Goal: Task Accomplishment & Management: Use online tool/utility

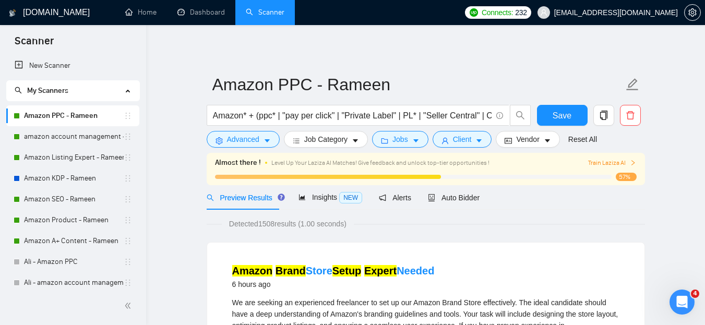
drag, startPoint x: 72, startPoint y: 115, endPoint x: 40, endPoint y: 114, distance: 32.4
drag, startPoint x: 40, startPoint y: 114, endPoint x: 16, endPoint y: 114, distance: 24.0
click at [16, 114] on div at bounding box center [17, 116] width 6 height 6
click at [602, 114] on icon "copy" at bounding box center [603, 115] width 9 height 9
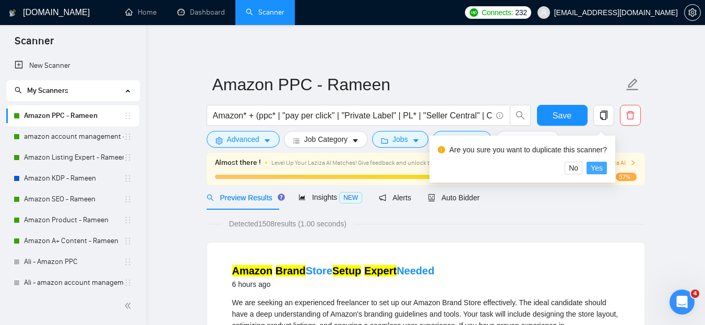
click at [591, 166] on span "Yes" at bounding box center [597, 167] width 12 height 11
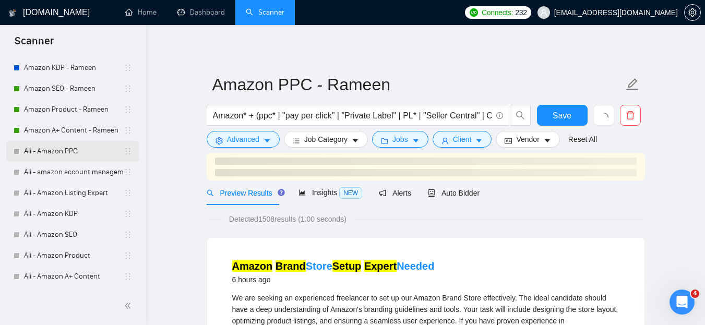
scroll to position [58, 0]
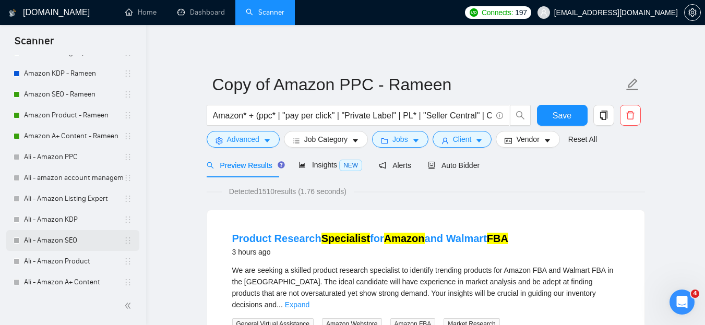
scroll to position [152, 0]
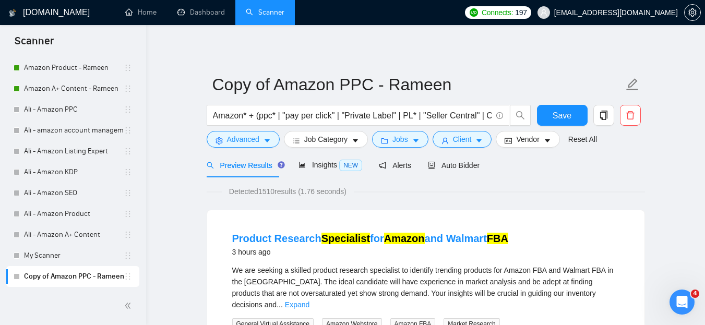
drag, startPoint x: 75, startPoint y: 273, endPoint x: 66, endPoint y: 274, distance: 8.9
click at [66, 274] on link "Copy of Amazon PPC - Rameen" at bounding box center [74, 276] width 100 height 21
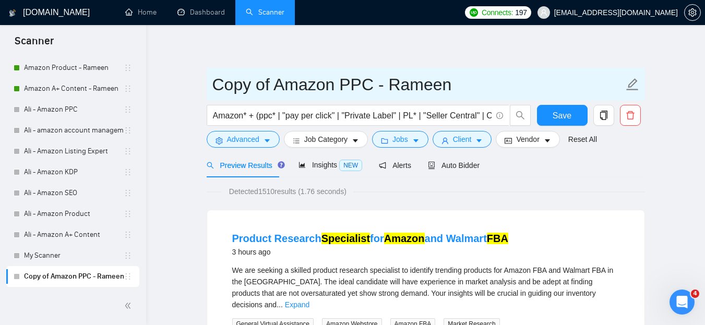
click at [280, 80] on input "Copy of Amazon PPC - Rameen" at bounding box center [417, 84] width 411 height 26
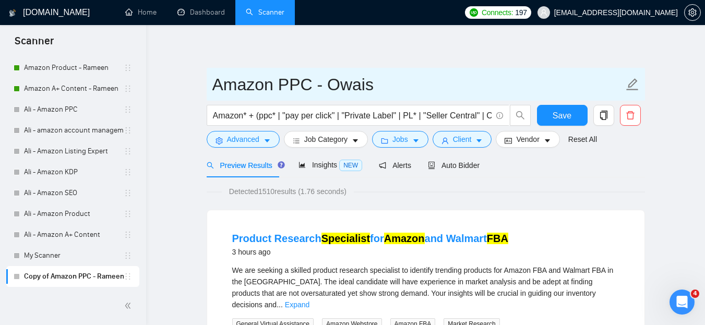
type input "Amazon PPC - Owais"
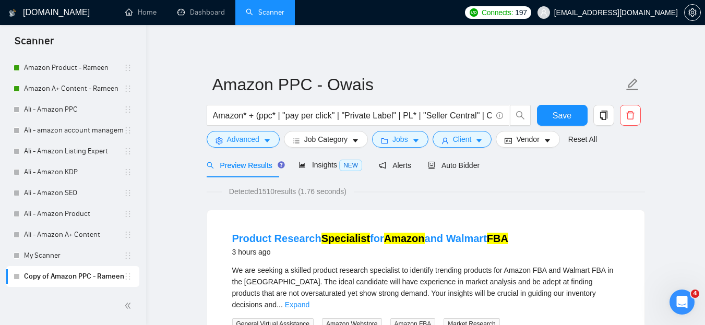
click at [457, 165] on span "Auto Bidder" at bounding box center [454, 165] width 52 height 8
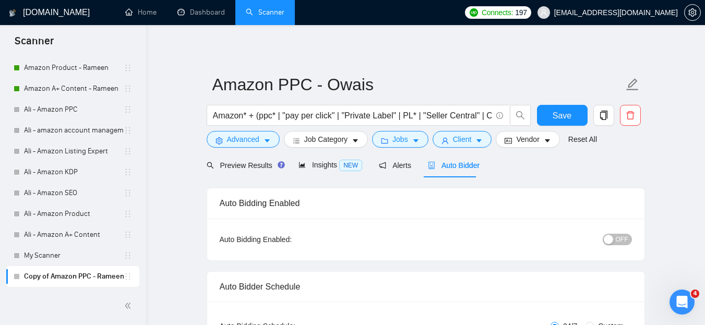
click at [617, 236] on span "OFF" at bounding box center [622, 239] width 13 height 11
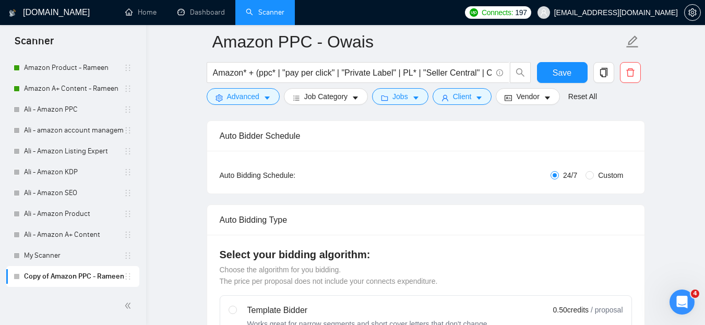
scroll to position [157, 0]
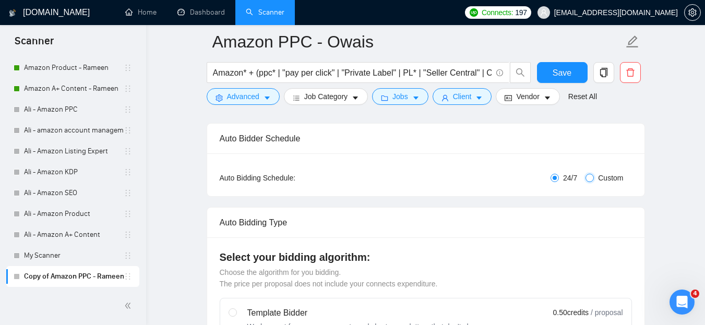
click at [591, 178] on input "Custom" at bounding box center [589, 178] width 8 height 8
radio input "true"
radio input "false"
checkbox input "true"
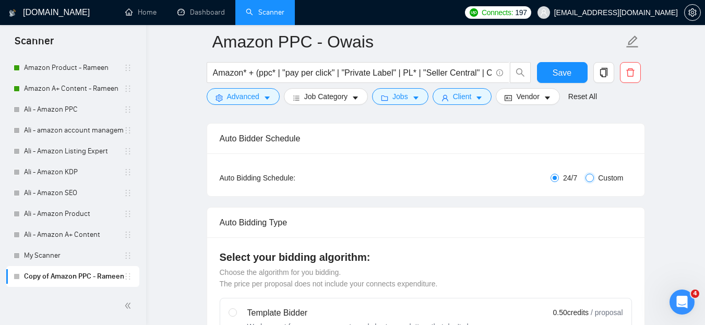
checkbox input "true"
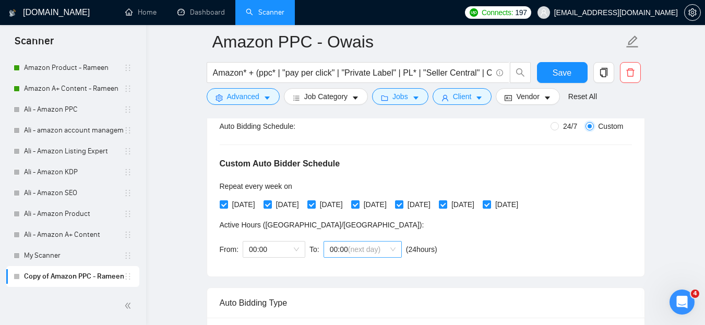
scroll to position [209, 0]
click at [295, 248] on span "00:00" at bounding box center [274, 249] width 50 height 16
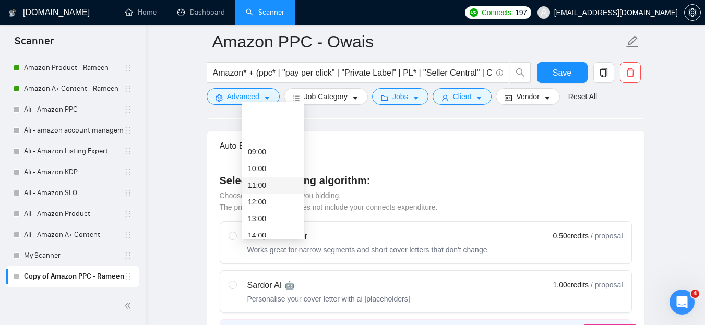
scroll to position [163, 0]
click at [260, 185] on div "14:00" at bounding box center [273, 182] width 50 height 11
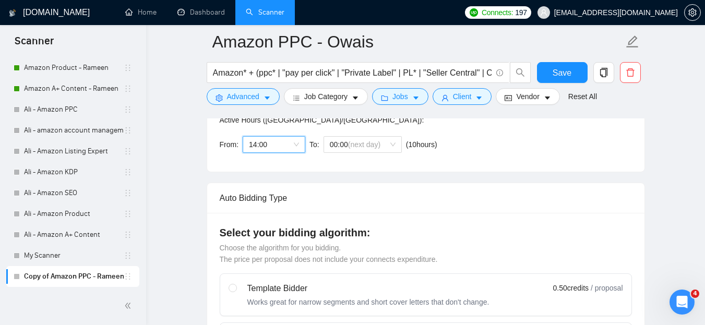
scroll to position [261, 0]
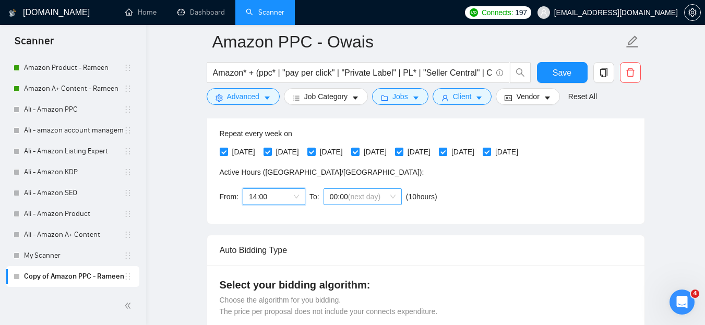
click at [390, 195] on span "00:00 (next day)" at bounding box center [363, 197] width 66 height 16
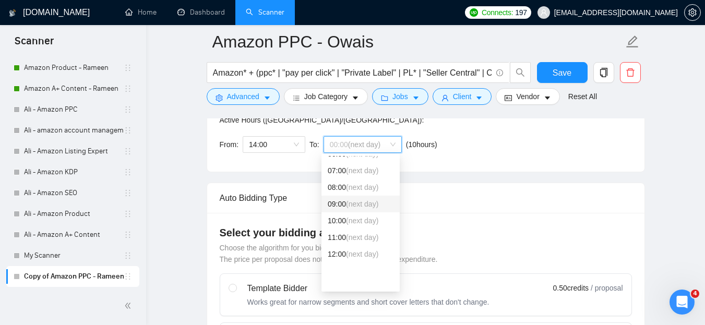
scroll to position [58, 0]
click at [348, 206] on span "(next day)" at bounding box center [362, 206] width 32 height 8
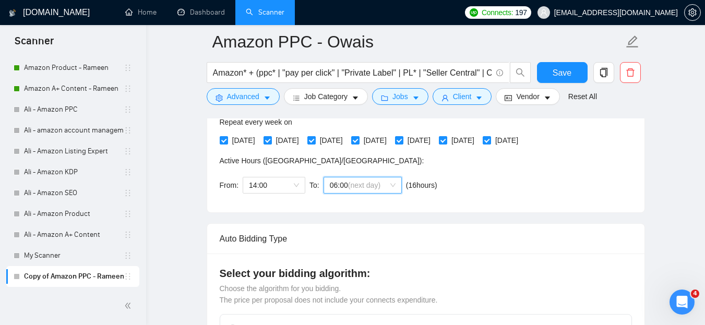
scroll to position [261, 0]
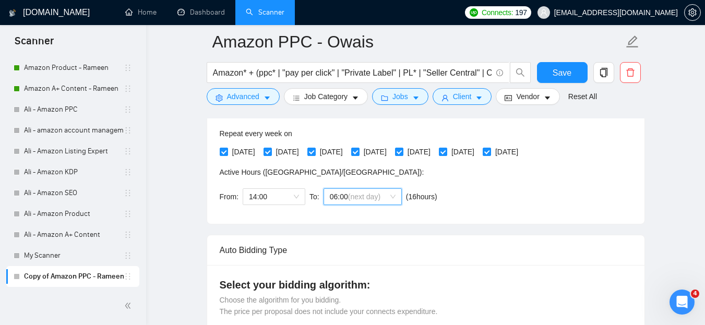
click at [462, 189] on div "Custom Auto Bidder Schedule Repeat every week on Monday Tuesday Wednesday Thurs…" at bounding box center [426, 145] width 412 height 132
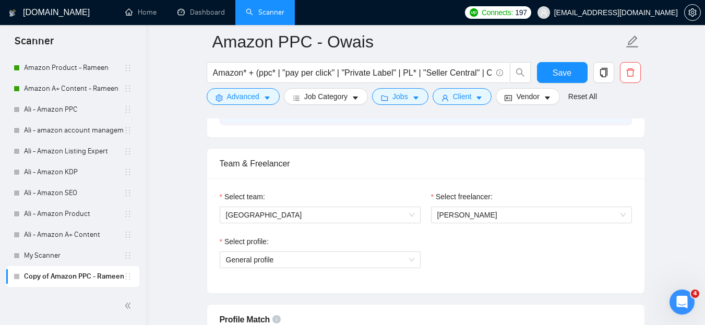
scroll to position [626, 0]
click at [323, 211] on span "[GEOGRAPHIC_DATA]" at bounding box center [320, 215] width 188 height 16
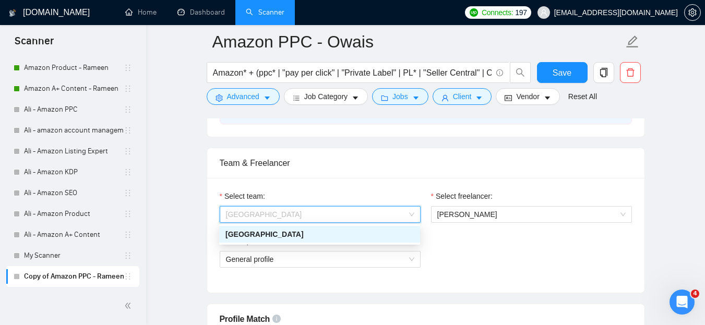
click at [271, 231] on div "[GEOGRAPHIC_DATA]" at bounding box center [319, 234] width 188 height 11
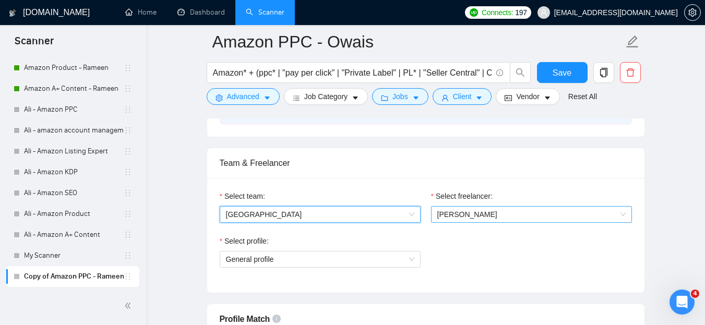
click at [488, 217] on span "Rameen Amin" at bounding box center [531, 215] width 188 height 16
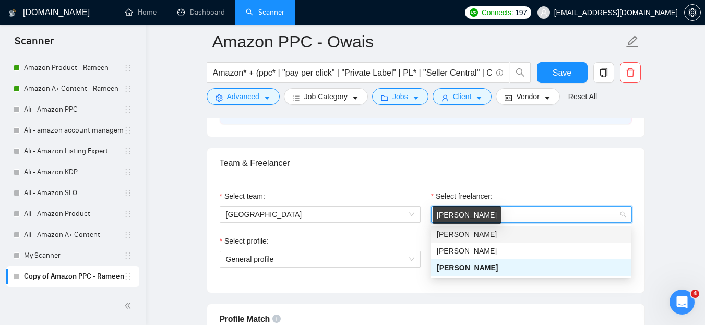
click at [460, 234] on span "[PERSON_NAME]" at bounding box center [467, 234] width 60 height 8
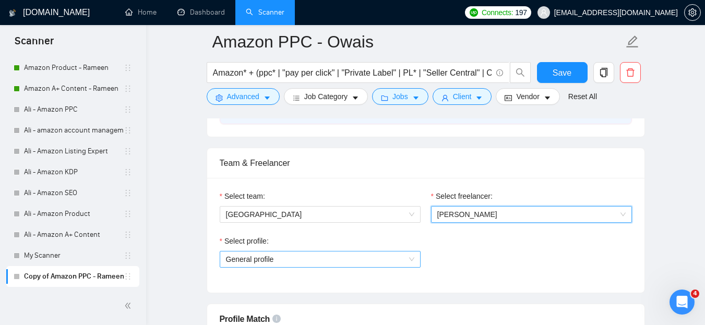
click at [274, 259] on span "General profile" at bounding box center [320, 259] width 188 height 16
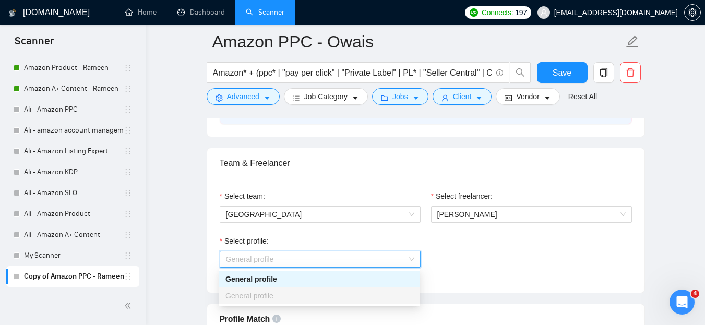
click at [270, 280] on div "General profile" at bounding box center [319, 278] width 188 height 11
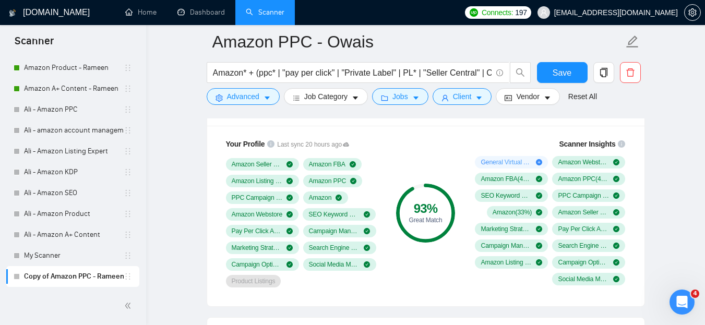
scroll to position [835, 0]
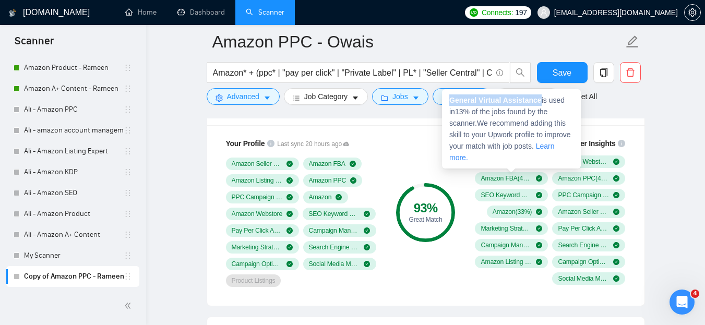
drag, startPoint x: 451, startPoint y: 100, endPoint x: 537, endPoint y: 100, distance: 86.6
click at [537, 100] on strong "General Virtual Assistance" at bounding box center [495, 100] width 92 height 8
copy strong "General Virtual Assistance"
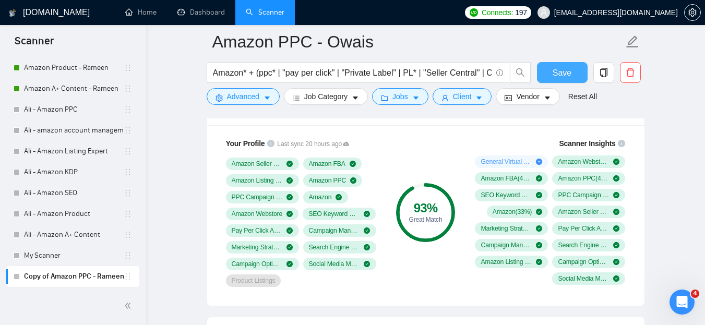
drag, startPoint x: 564, startPoint y: 69, endPoint x: 650, endPoint y: 120, distance: 99.4
click at [564, 69] on span "Save" at bounding box center [562, 72] width 19 height 13
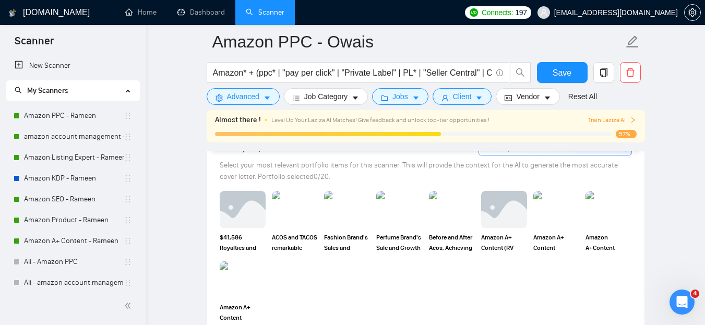
scroll to position [1096, 0]
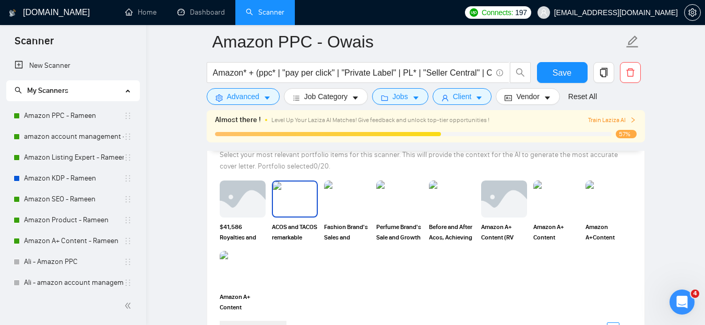
click at [300, 196] on img at bounding box center [295, 199] width 44 height 34
click at [439, 200] on img at bounding box center [452, 199] width 44 height 34
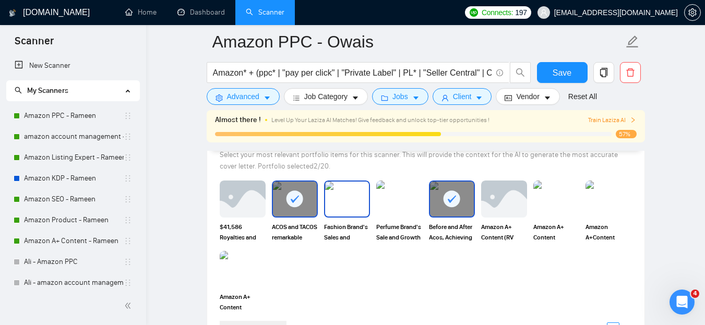
click at [339, 203] on img at bounding box center [347, 199] width 44 height 34
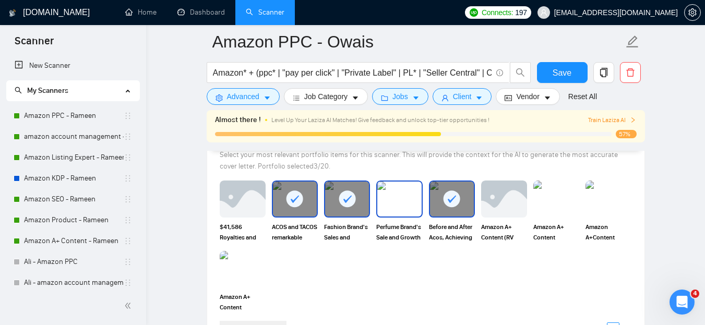
click at [390, 203] on img at bounding box center [399, 199] width 44 height 34
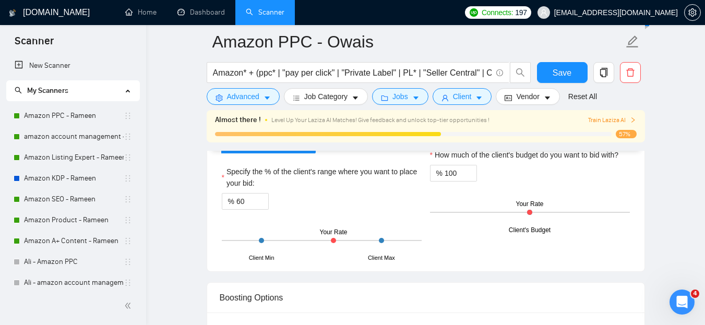
scroll to position [1931, 0]
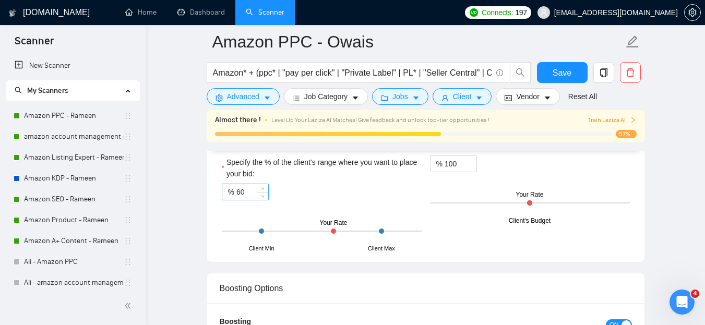
click at [241, 191] on input "60" at bounding box center [252, 192] width 32 height 16
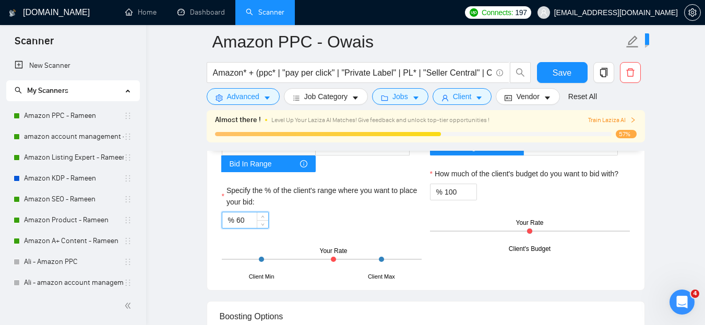
scroll to position [1878, 0]
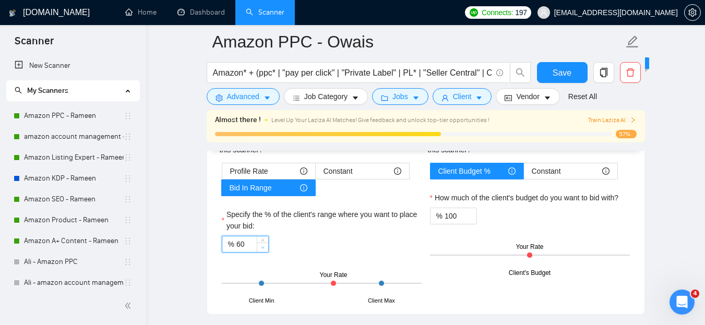
click at [263, 249] on icon "down" at bounding box center [263, 248] width 4 height 4
drag, startPoint x: 331, startPoint y: 281, endPoint x: 301, endPoint y: 285, distance: 30.5
click at [303, 285] on div "Client Min Client Max Your Rate" at bounding box center [322, 283] width 200 height 37
click at [278, 280] on div "Client Min Client Max Your Rate" at bounding box center [322, 283] width 200 height 37
click at [239, 246] on input "59" at bounding box center [252, 244] width 32 height 16
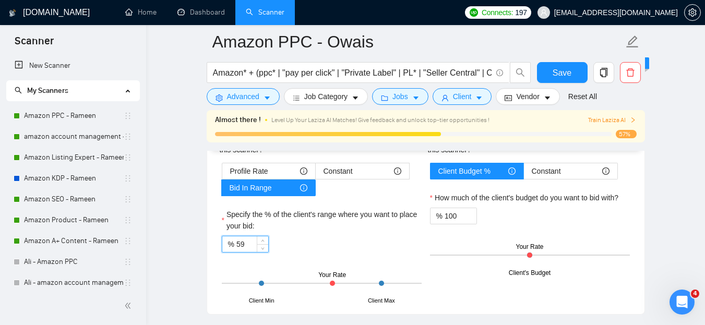
click at [239, 246] on input "59" at bounding box center [252, 244] width 32 height 16
click at [214, 266] on div "Hourly Rate Hourly Rate Bid Strategy How much do you want to bid for the hourly…" at bounding box center [425, 198] width 437 height 231
click at [259, 168] on span "Profile Rate" at bounding box center [249, 171] width 38 height 16
click at [222, 174] on input "Profile Rate" at bounding box center [222, 174] width 0 height 0
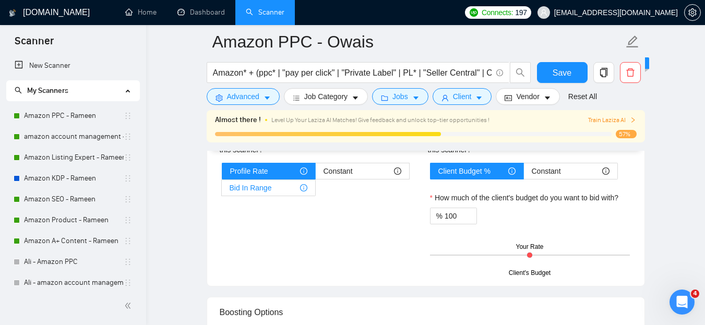
click at [263, 184] on span "Bid In Range" at bounding box center [251, 188] width 42 height 16
click at [222, 190] on input "Bid In Range" at bounding box center [222, 190] width 0 height 0
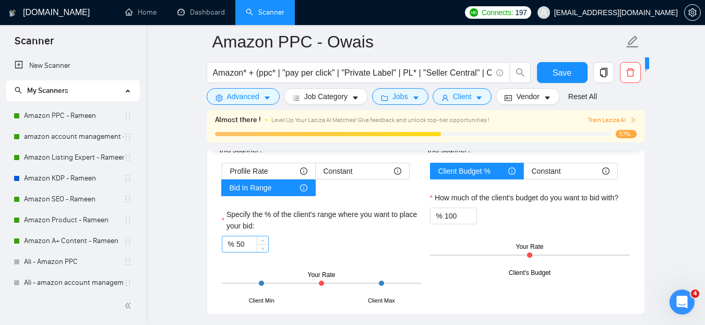
click at [238, 244] on input "50" at bounding box center [252, 244] width 32 height 16
type input "10"
click at [311, 236] on div "% 10" at bounding box center [322, 244] width 200 height 17
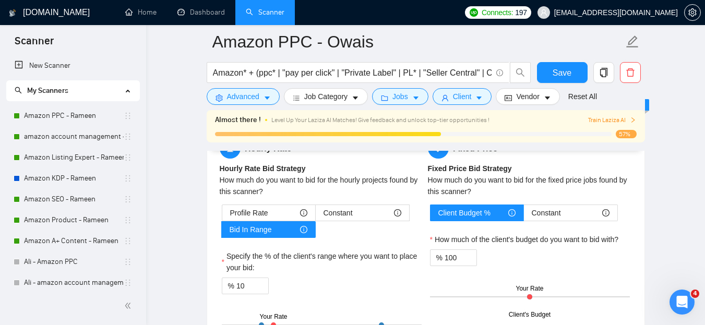
scroll to position [1826, 0]
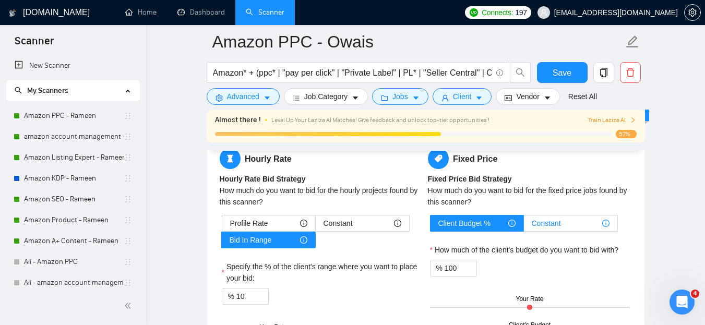
click at [586, 225] on div "Constant" at bounding box center [571, 223] width 78 height 16
click at [524, 226] on input "Constant" at bounding box center [524, 226] width 0 height 0
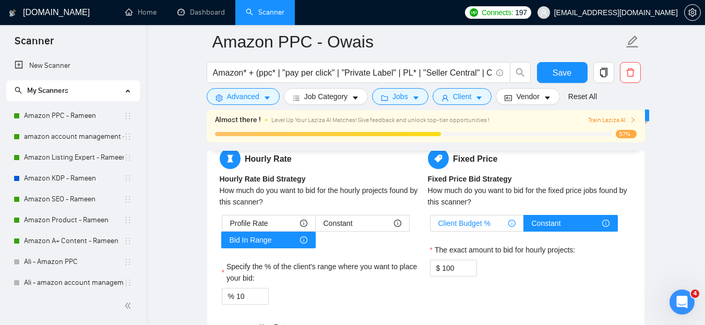
click at [480, 224] on span "Client Budget %" at bounding box center [464, 223] width 52 height 16
click at [430, 226] on input "Client Budget %" at bounding box center [430, 226] width 0 height 0
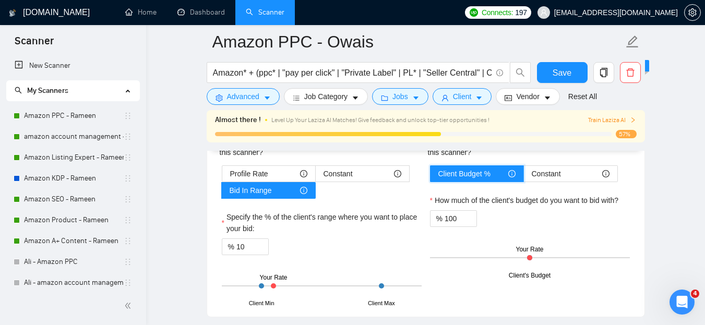
scroll to position [1878, 0]
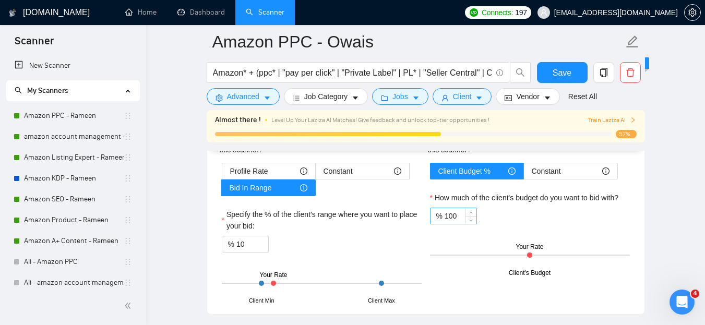
click at [447, 212] on input "100" at bounding box center [461, 216] width 32 height 16
click at [473, 221] on span "down" at bounding box center [471, 220] width 6 height 6
click at [472, 221] on icon "down" at bounding box center [471, 220] width 4 height 4
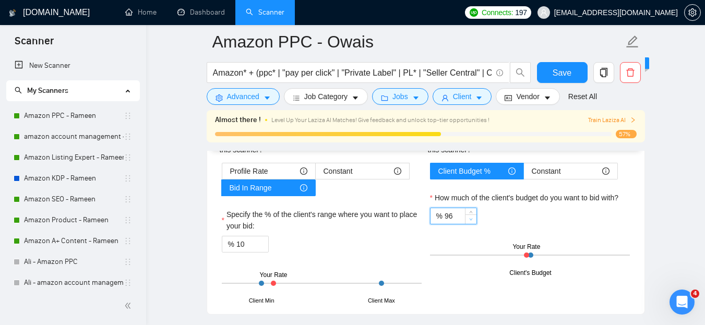
click at [472, 221] on icon "down" at bounding box center [471, 220] width 4 height 4
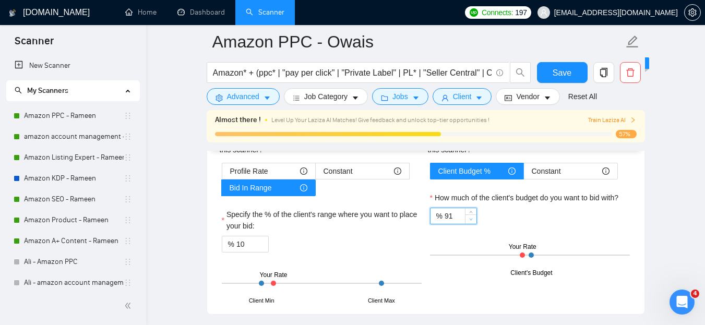
type input "90"
click at [472, 221] on icon "down" at bounding box center [471, 220] width 4 height 4
click at [589, 218] on div "% 90" at bounding box center [530, 216] width 200 height 17
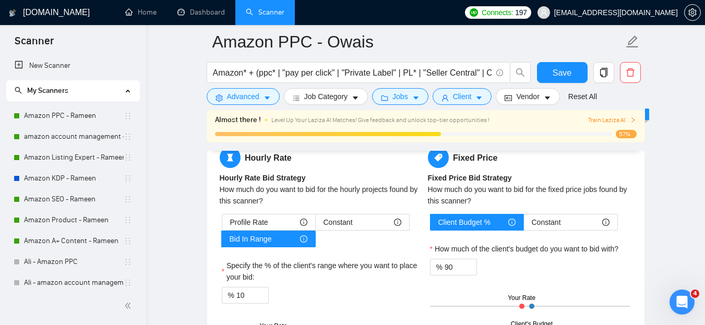
scroll to position [1826, 0]
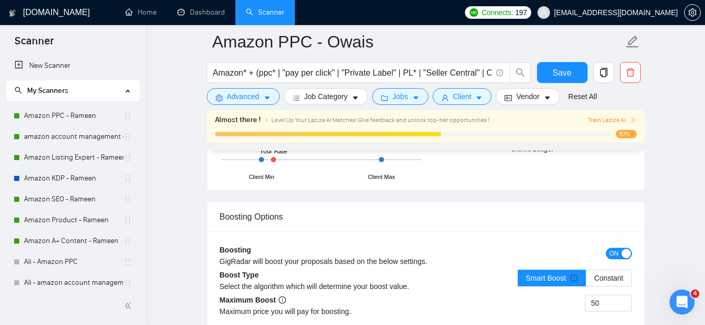
scroll to position [2035, 0]
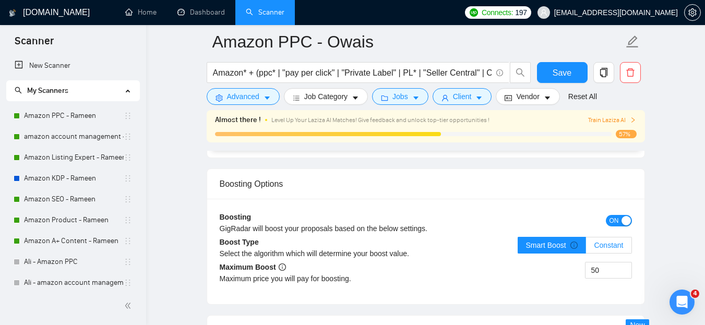
click at [609, 242] on span "Constant" at bounding box center [608, 245] width 29 height 8
click at [586, 248] on input "Constant" at bounding box center [586, 248] width 0 height 0
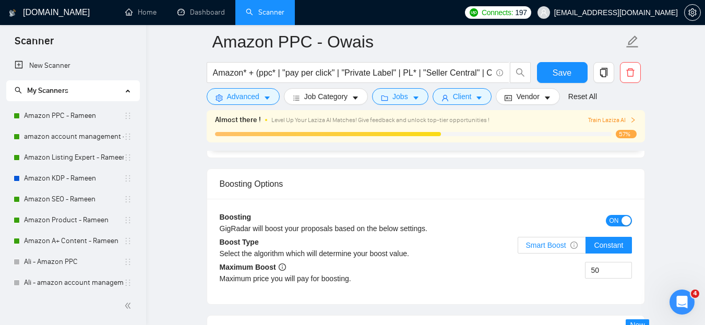
click at [561, 245] on span "Smart Boost" at bounding box center [552, 245] width 52 height 8
click at [518, 248] on input "Smart Boost" at bounding box center [518, 248] width 0 height 0
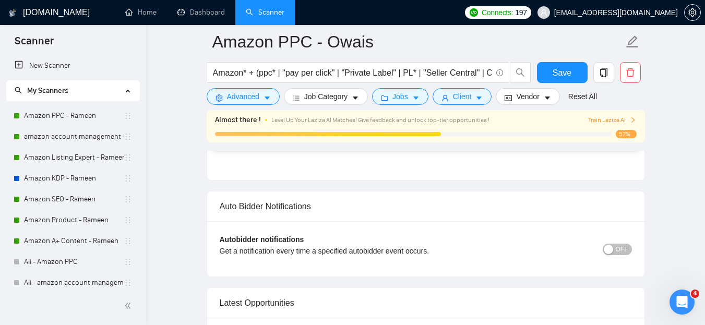
scroll to position [2661, 0]
click at [617, 243] on span "OFF" at bounding box center [622, 248] width 13 height 11
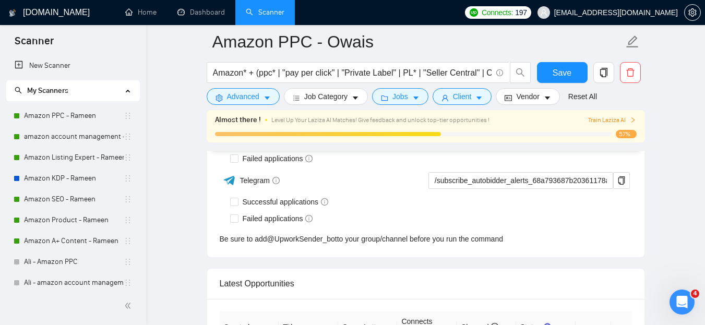
scroll to position [2625, 0]
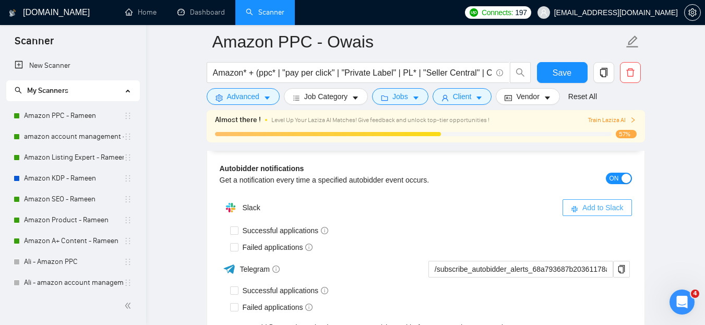
click at [602, 213] on span "Add to Slack" at bounding box center [602, 207] width 41 height 11
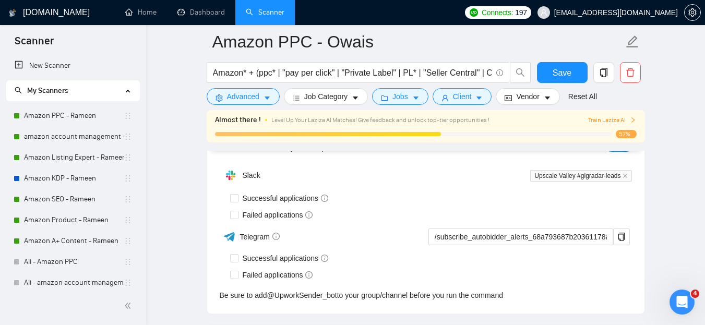
scroll to position [2765, 0]
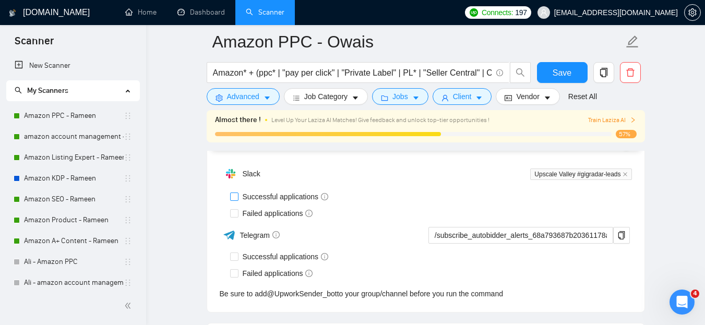
click at [234, 196] on input "Successful applications" at bounding box center [233, 196] width 7 height 7
checkbox input "true"
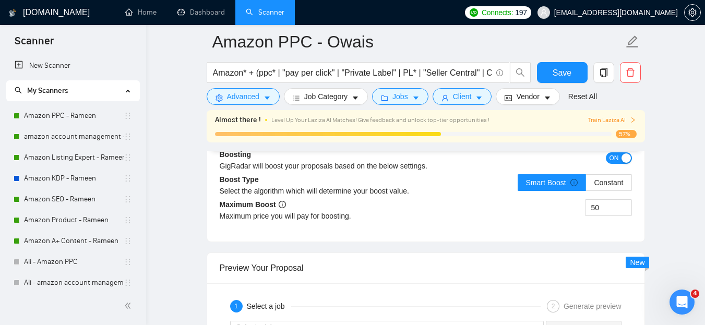
scroll to position [2079, 0]
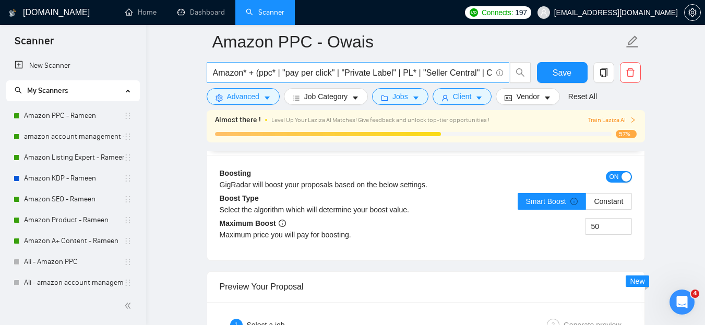
click at [363, 74] on input "Amazon* + (ppc* | "pay per click" | "Private Label" | PL* | "Seller Central" | …" at bounding box center [352, 72] width 279 height 13
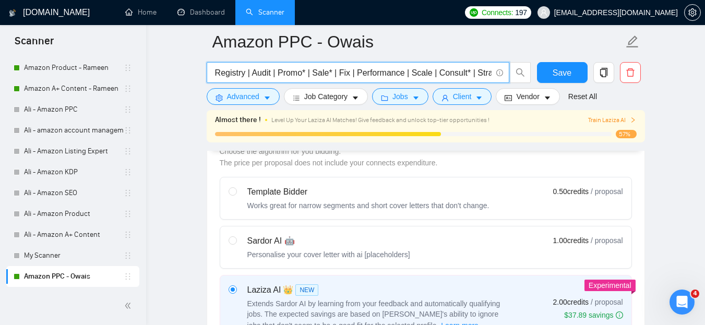
scroll to position [417, 0]
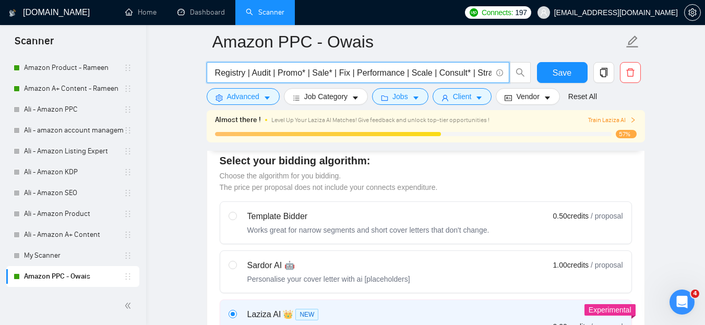
click at [328, 229] on div "Works great for narrow segments and short cover letters that don't change." at bounding box center [368, 230] width 242 height 10
click at [236, 219] on input "radio" at bounding box center [232, 215] width 7 height 7
radio input "true"
radio input "false"
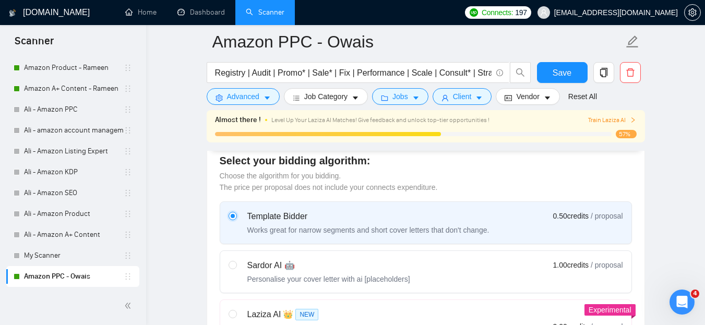
scroll to position [0, 0]
click at [309, 267] on div "Sardor AI 🤖" at bounding box center [328, 265] width 163 height 13
click at [236, 267] on input "radio" at bounding box center [232, 264] width 7 height 7
radio input "true"
radio input "false"
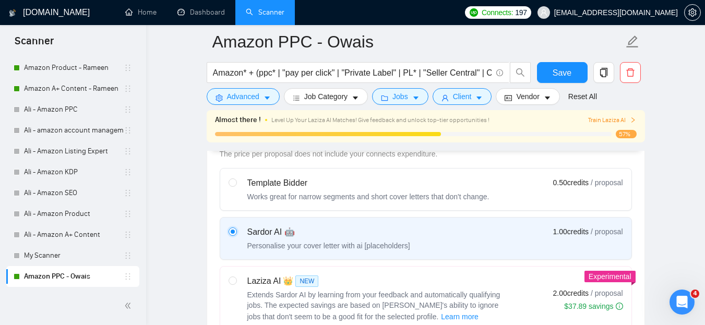
scroll to position [470, 0]
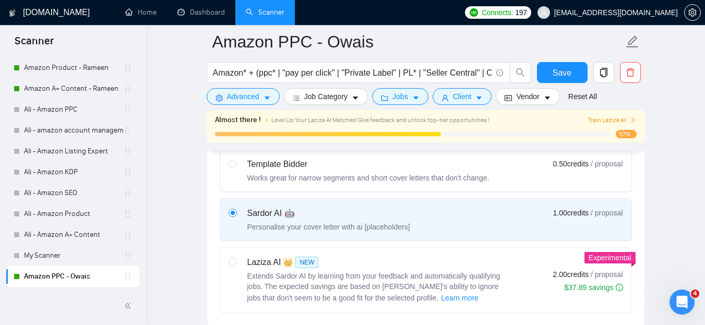
click at [239, 263] on div "Laziza AI 👑 NEW Extends Sardor AI by learning from your feedback and automatica…" at bounding box center [369, 280] width 280 height 48
click at [236, 263] on input "radio" at bounding box center [232, 261] width 7 height 7
radio input "true"
radio input "false"
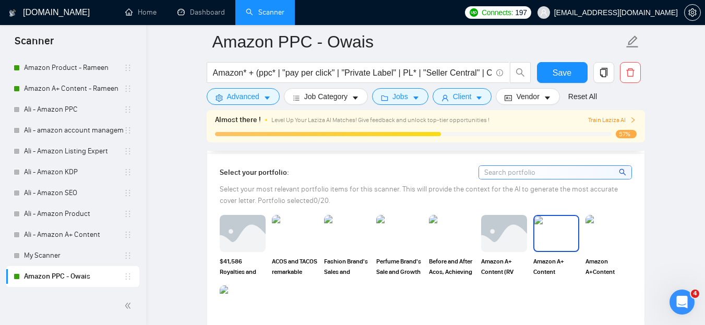
scroll to position [1044, 0]
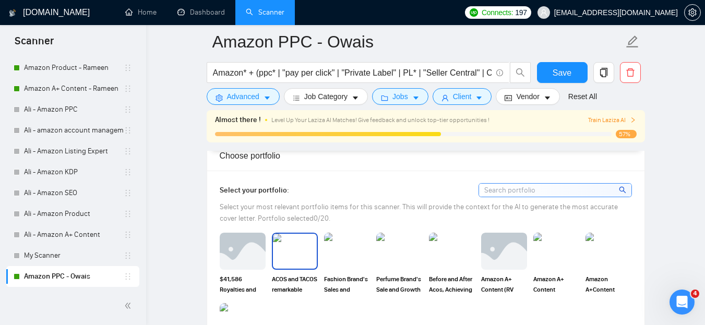
click at [294, 260] on img at bounding box center [295, 251] width 44 height 34
click at [445, 258] on img at bounding box center [452, 251] width 44 height 34
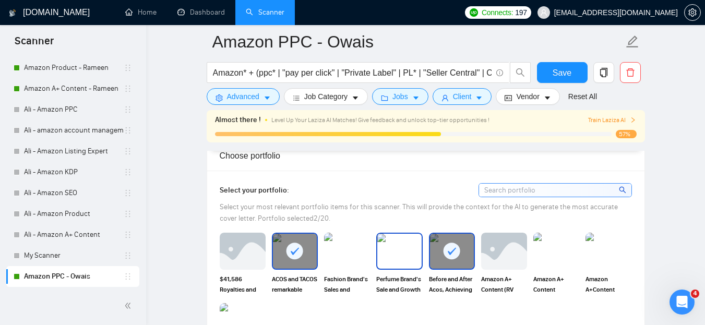
click at [383, 258] on img at bounding box center [399, 251] width 44 height 34
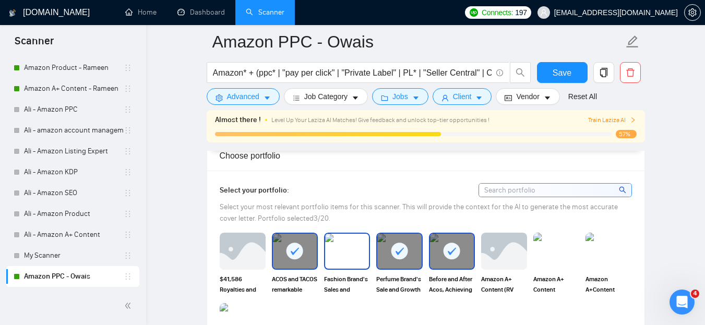
click at [354, 252] on img at bounding box center [347, 251] width 44 height 34
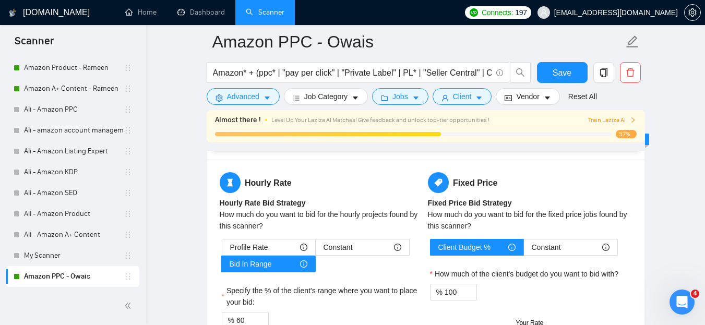
scroll to position [1826, 0]
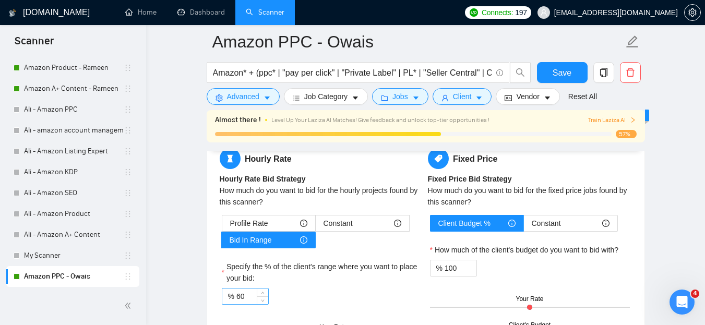
click at [239, 295] on input "60" at bounding box center [252, 297] width 32 height 16
type input "10"
click at [330, 274] on label "Specify the % of the client's range where you want to place your bid:" at bounding box center [322, 272] width 200 height 23
click at [268, 289] on input "10" at bounding box center [252, 297] width 32 height 16
click at [251, 220] on span "Profile Rate" at bounding box center [249, 223] width 38 height 16
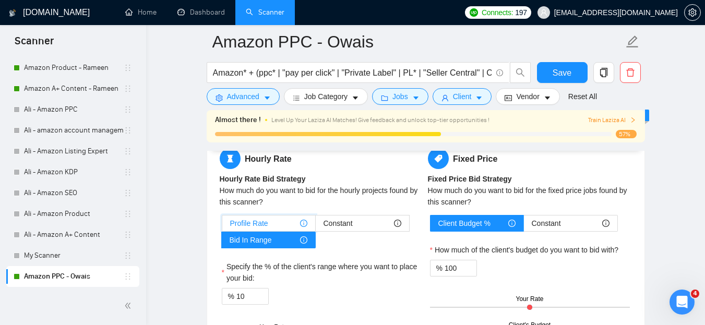
click at [222, 226] on input "Profile Rate" at bounding box center [222, 226] width 0 height 0
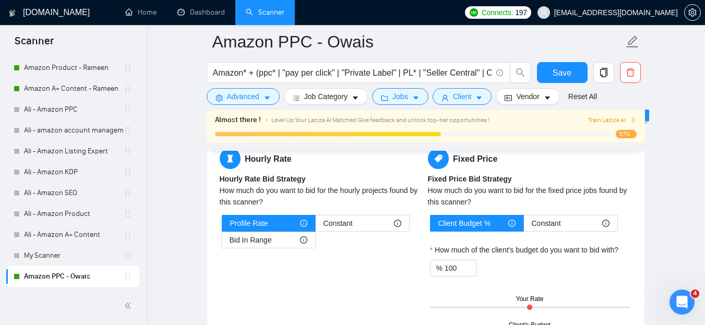
click at [453, 261] on input "100" at bounding box center [461, 268] width 32 height 16
click at [469, 270] on icon "down" at bounding box center [471, 272] width 4 height 4
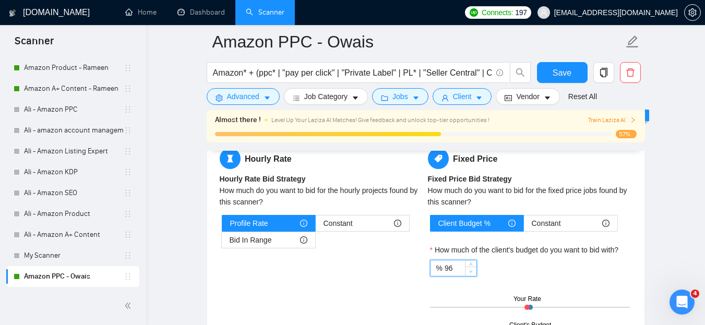
click at [469, 270] on icon "down" at bounding box center [471, 272] width 4 height 4
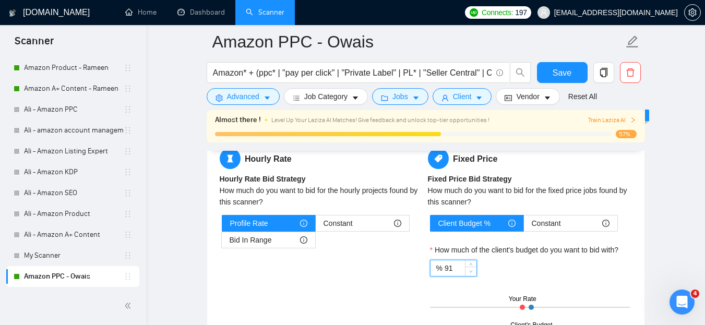
click at [469, 270] on icon "down" at bounding box center [471, 272] width 4 height 4
type input "90"
click at [469, 270] on icon "down" at bounding box center [471, 272] width 4 height 4
click at [633, 247] on div "Fixed Price Fixed Price Bid Strategy How much do you want to bid for the fixed …" at bounding box center [530, 236] width 208 height 177
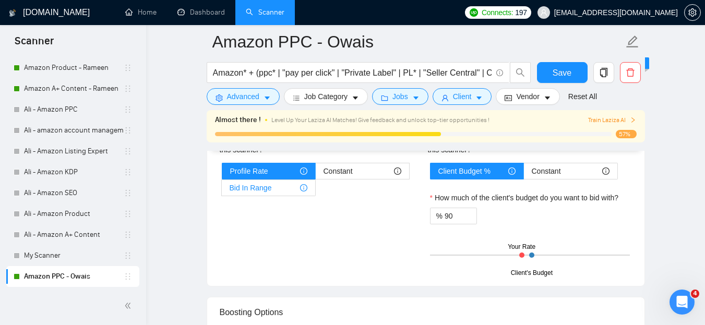
click at [261, 184] on span "Bid In Range" at bounding box center [251, 188] width 42 height 16
click at [222, 190] on input "Bid In Range" at bounding box center [222, 190] width 0 height 0
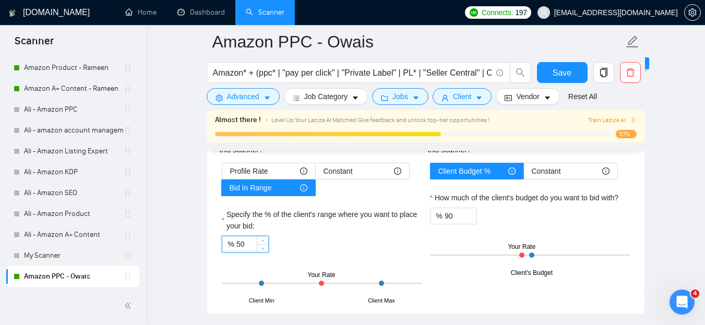
drag, startPoint x: 238, startPoint y: 242, endPoint x: 227, endPoint y: 244, distance: 11.6
click at [228, 244] on div "% 50" at bounding box center [245, 244] width 47 height 17
type input "10"
click at [331, 259] on div "Profile Rate Constant Bid In Range Specify the % of the client's range where yo…" at bounding box center [322, 232] width 204 height 139
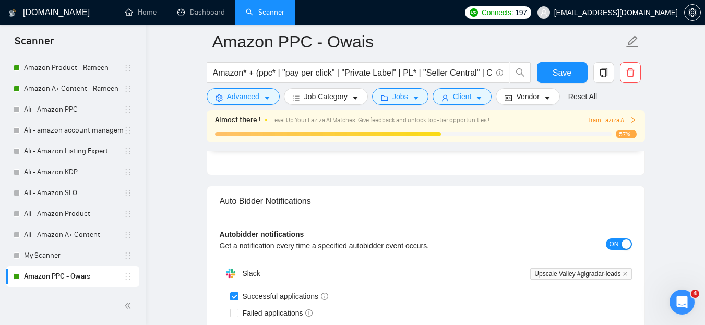
scroll to position [2653, 0]
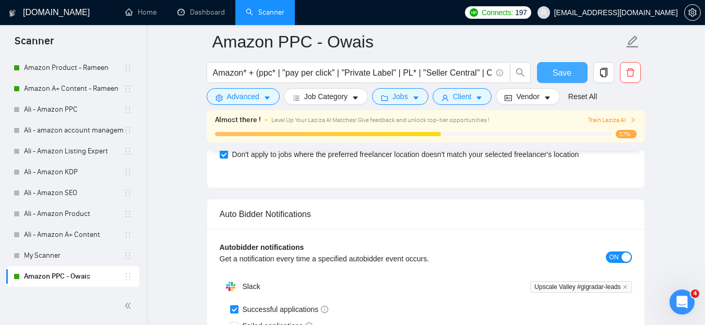
click at [555, 72] on span "Save" at bounding box center [562, 72] width 19 height 13
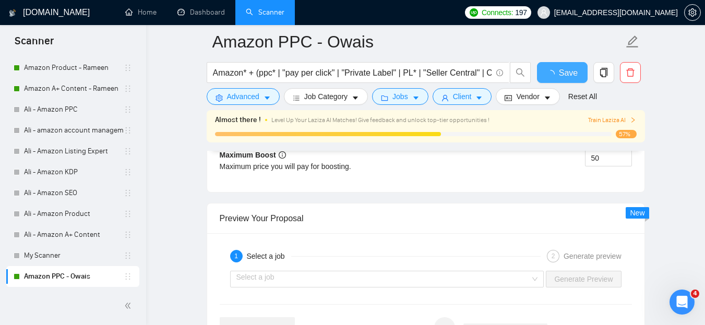
checkbox input "true"
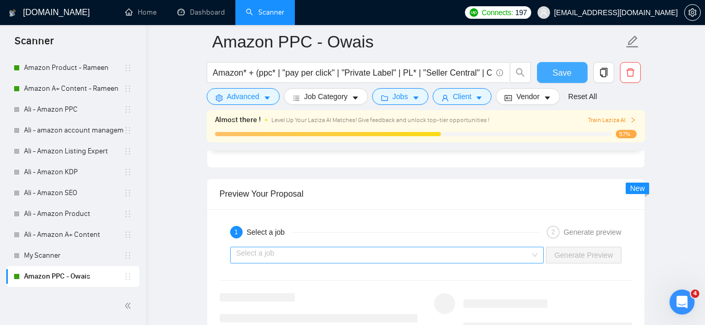
scroll to position [2183, 0]
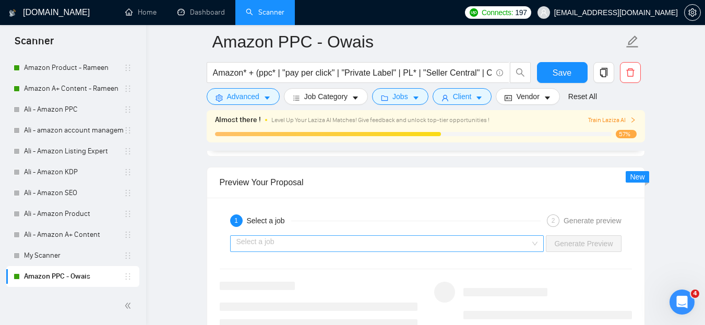
click at [268, 241] on input "search" at bounding box center [383, 244] width 294 height 16
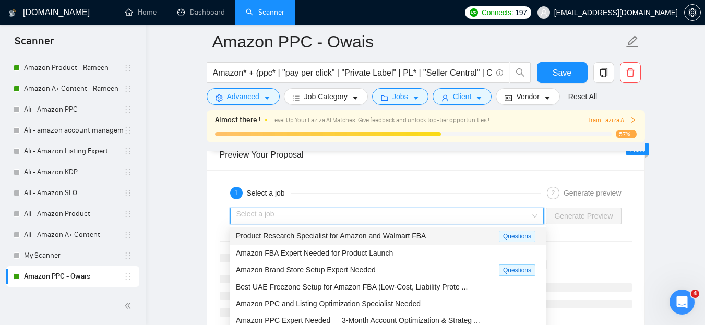
scroll to position [2235, 0]
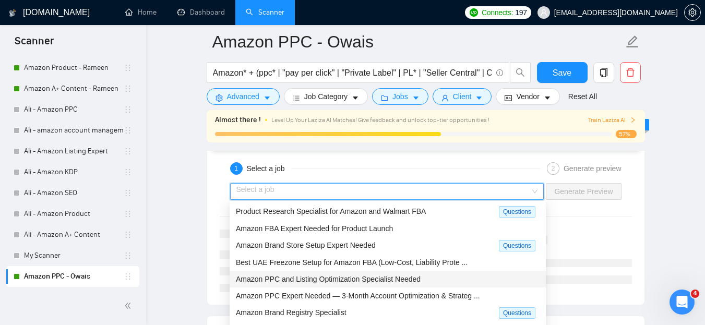
click at [393, 279] on span "Amazon PPC and Listing Optimization Specialist Needed" at bounding box center [328, 279] width 185 height 8
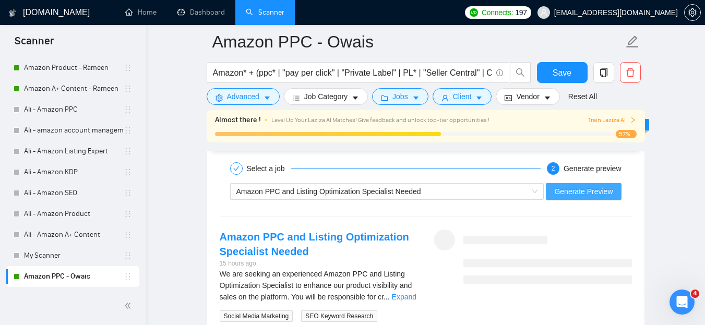
click at [601, 189] on span "Generate Preview" at bounding box center [583, 191] width 58 height 11
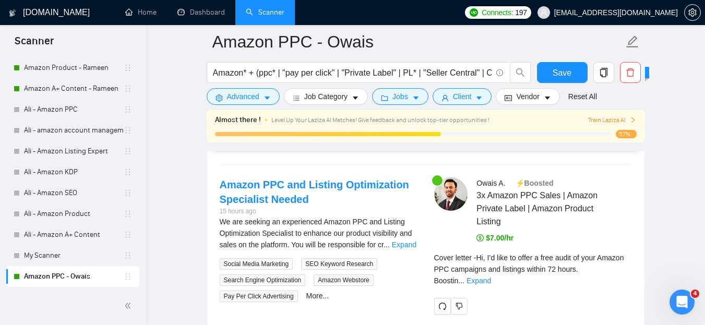
scroll to position [2340, 0]
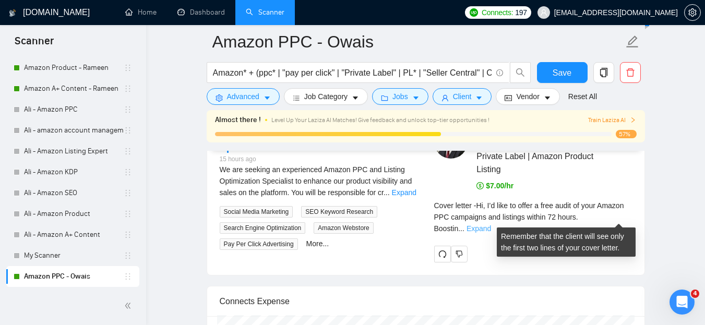
click at [491, 224] on link "Expand" at bounding box center [478, 228] width 25 height 8
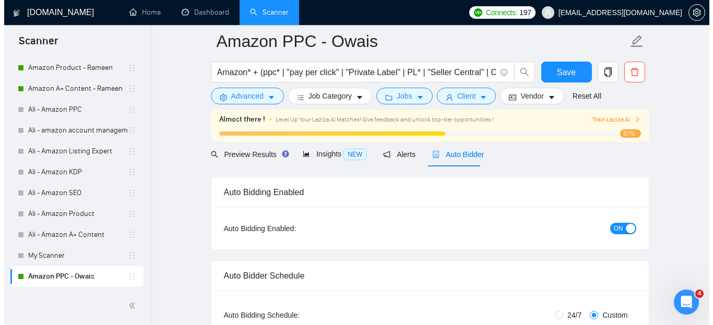
scroll to position [0, 0]
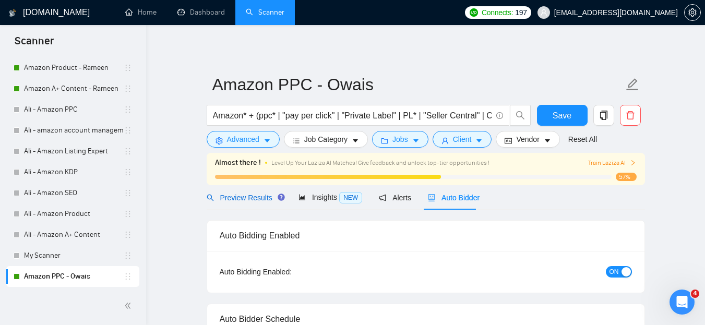
click at [242, 198] on span "Preview Results" at bounding box center [244, 198] width 75 height 8
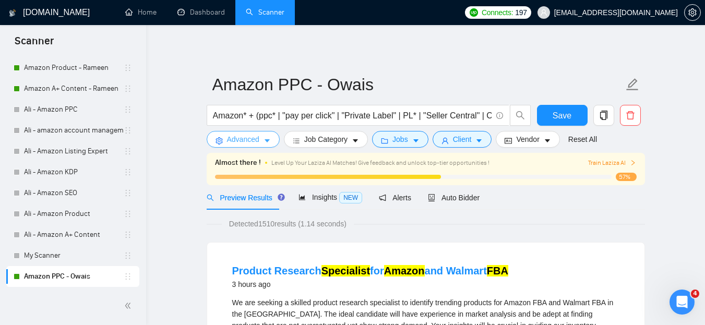
click at [242, 139] on span "Advanced" at bounding box center [243, 139] width 32 height 11
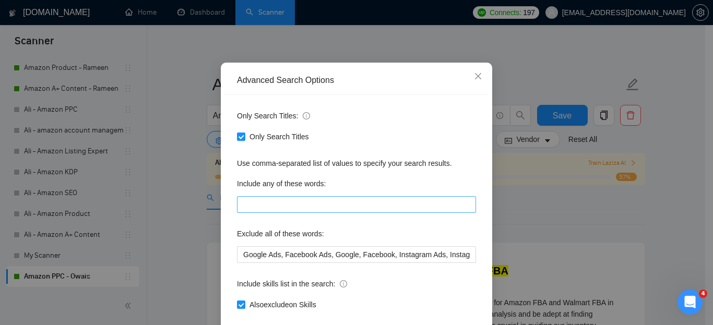
scroll to position [104, 0]
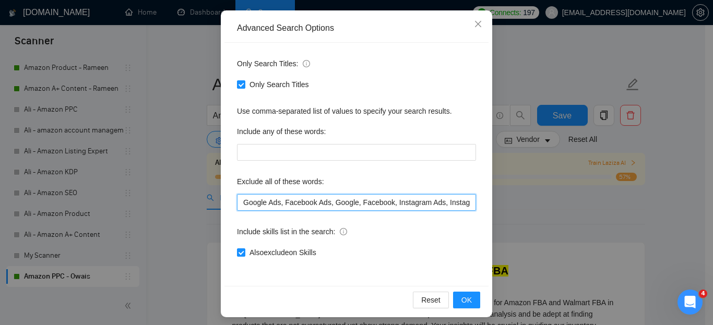
click at [359, 205] on input "Google Ads, Facebook Ads, Google, Facebook, Instagram Ads, Instagram, Wholesale…" at bounding box center [356, 202] width 239 height 17
click at [404, 203] on input "Google Ads, Facebook Ads, Google, Facebook, Instagram Ads, Instagram, Wholesale…" at bounding box center [356, 202] width 239 height 17
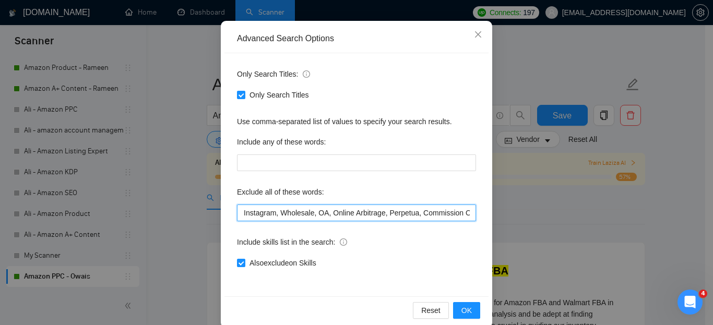
scroll to position [109, 0]
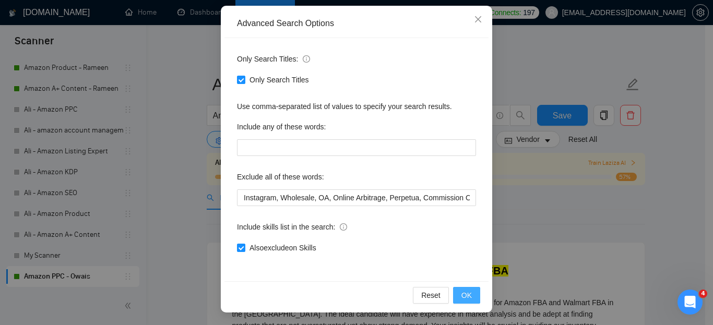
click at [465, 296] on span "OK" at bounding box center [466, 295] width 10 height 11
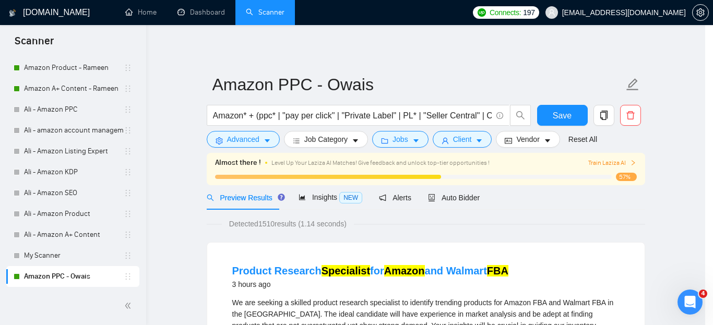
scroll to position [57, 0]
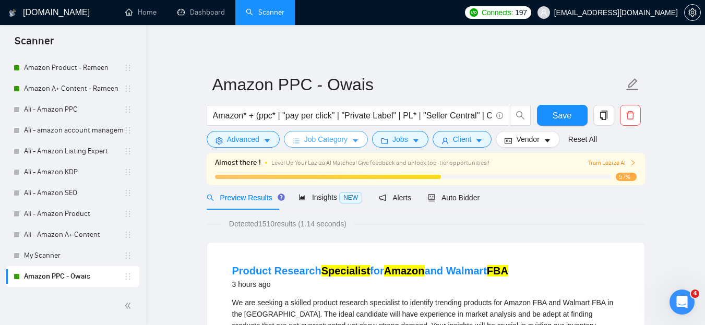
click at [354, 140] on icon "caret-down" at bounding box center [355, 141] width 5 height 3
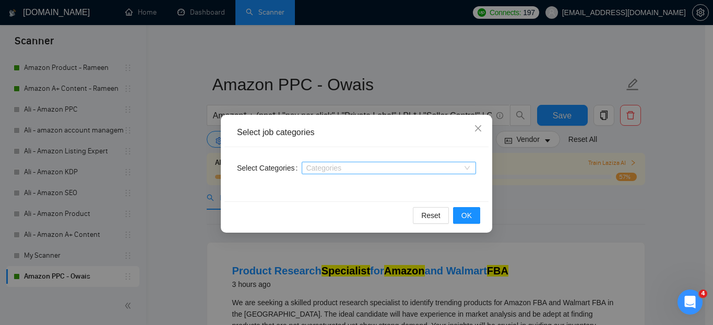
click at [336, 167] on div at bounding box center [383, 168] width 159 height 8
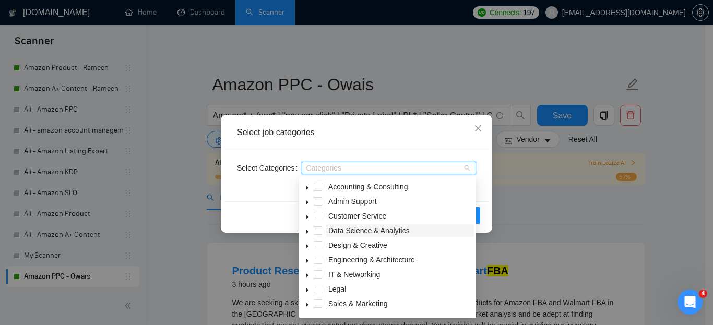
scroll to position [41, 0]
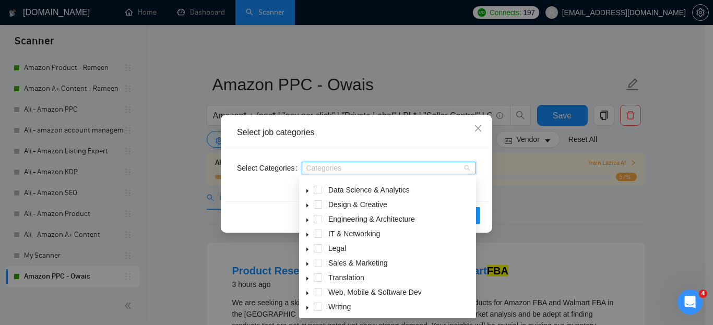
click at [306, 265] on icon "caret-down" at bounding box center [307, 264] width 2 height 4
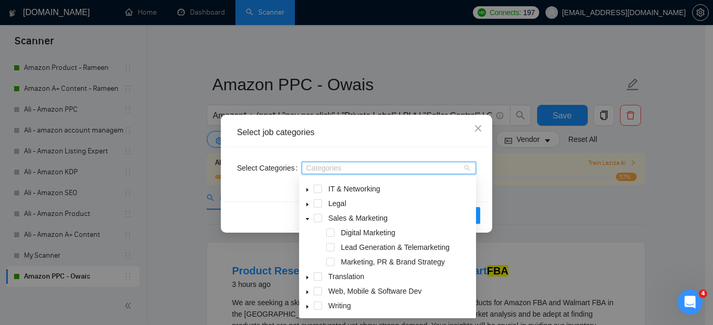
click at [305, 221] on icon "caret-down" at bounding box center [307, 219] width 5 height 5
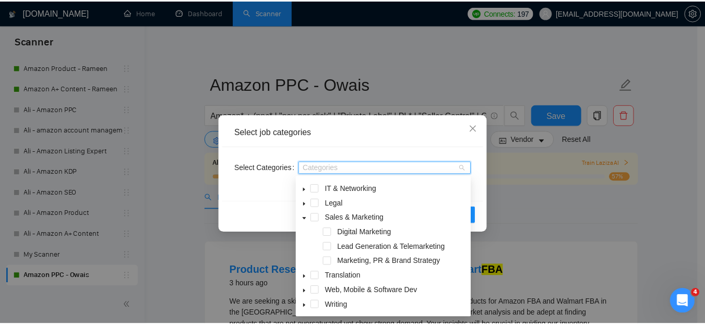
scroll to position [42, 0]
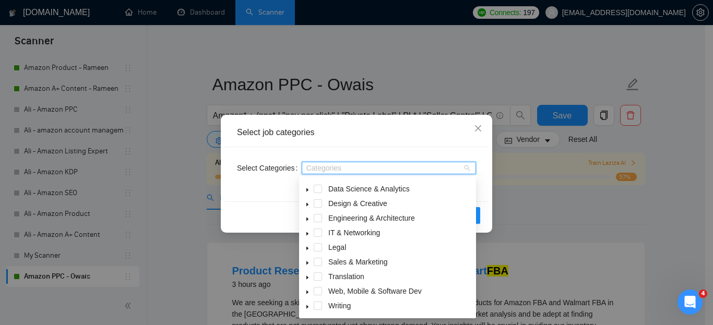
click at [340, 153] on div "Select Categories Categories" at bounding box center [356, 174] width 264 height 54
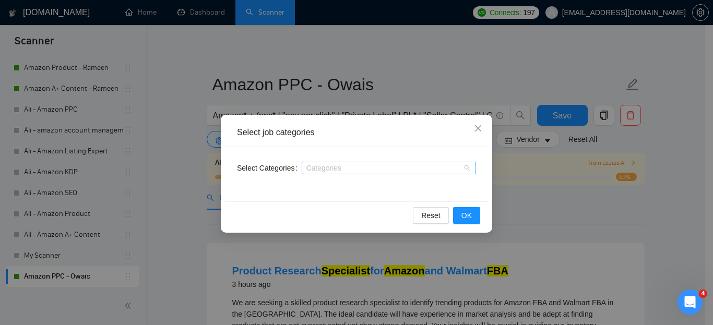
click at [344, 171] on div at bounding box center [383, 168] width 159 height 8
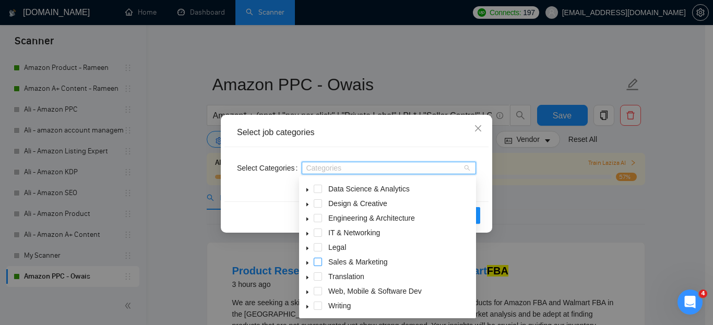
click at [318, 259] on span at bounding box center [318, 262] width 8 height 8
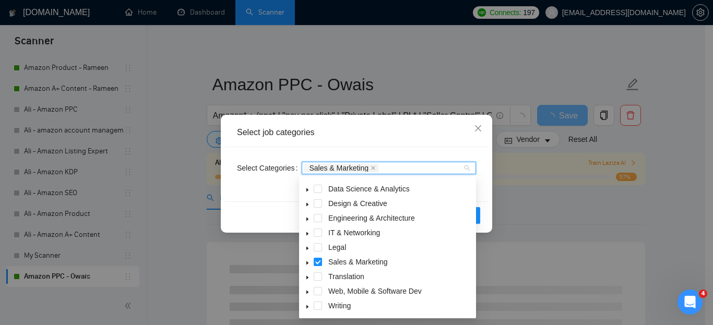
click at [375, 152] on div "Select Categories Sales & Marketing" at bounding box center [356, 174] width 264 height 54
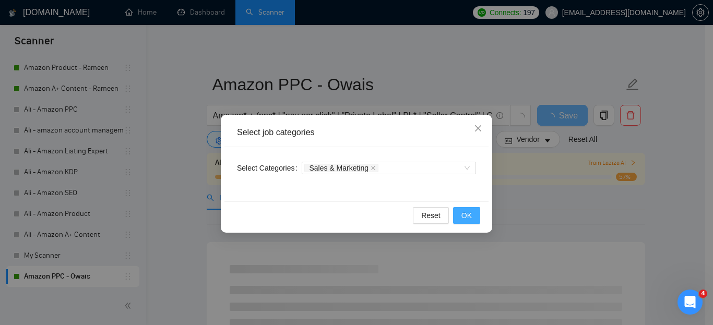
click at [469, 218] on span "OK" at bounding box center [466, 215] width 10 height 11
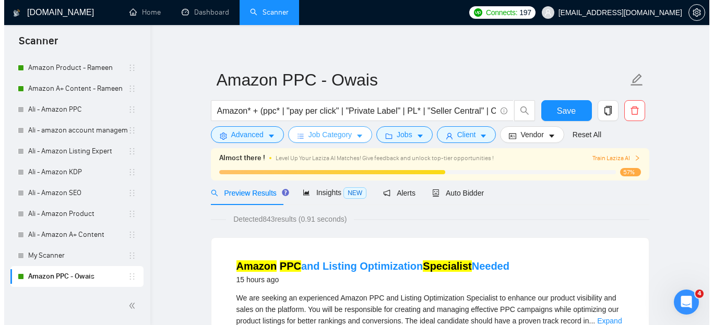
scroll to position [0, 0]
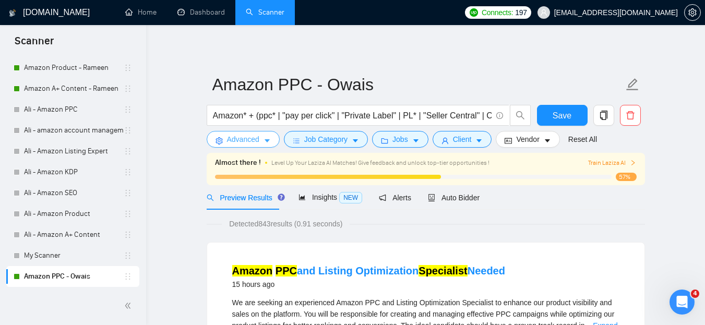
click at [258, 144] on span "Advanced" at bounding box center [243, 139] width 32 height 11
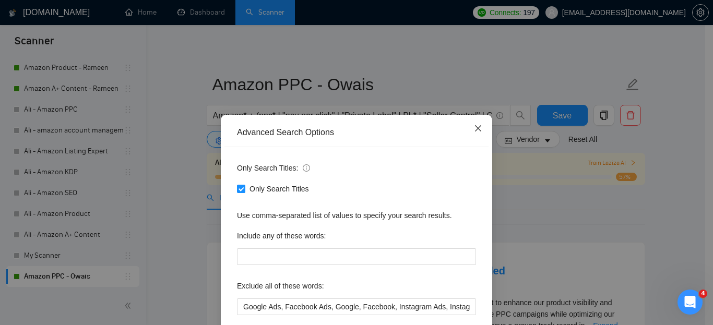
click at [475, 128] on icon "close" at bounding box center [478, 128] width 6 height 6
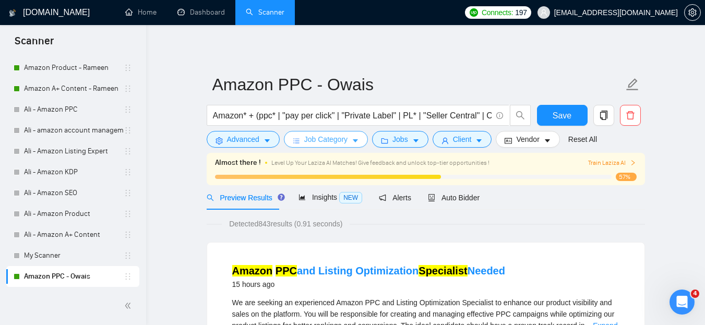
click at [327, 138] on span "Job Category" at bounding box center [325, 139] width 43 height 11
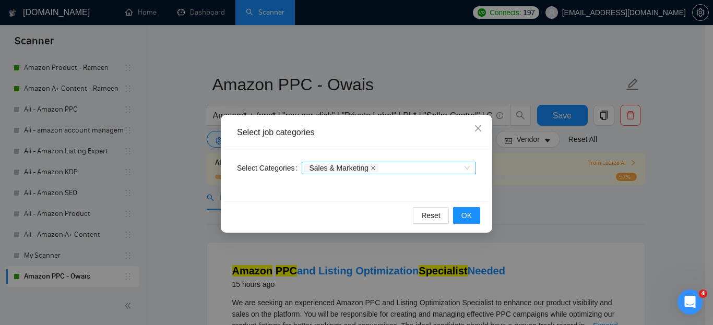
click at [371, 168] on icon "close" at bounding box center [373, 168] width 4 height 4
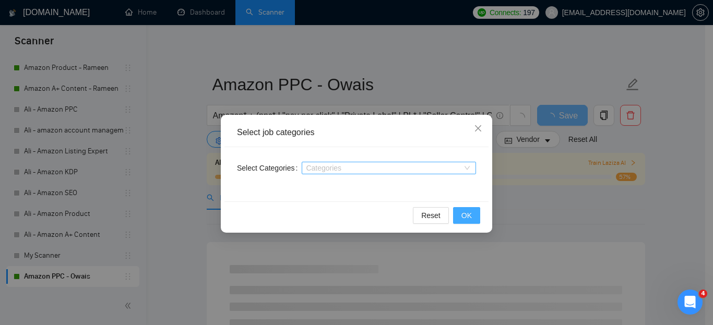
click at [470, 213] on span "OK" at bounding box center [466, 215] width 10 height 11
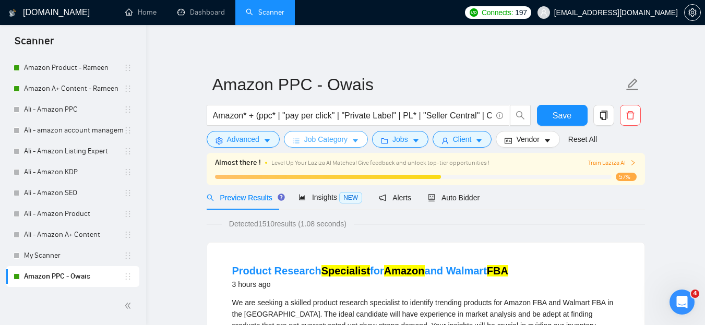
click at [334, 142] on span "Job Category" at bounding box center [325, 139] width 43 height 11
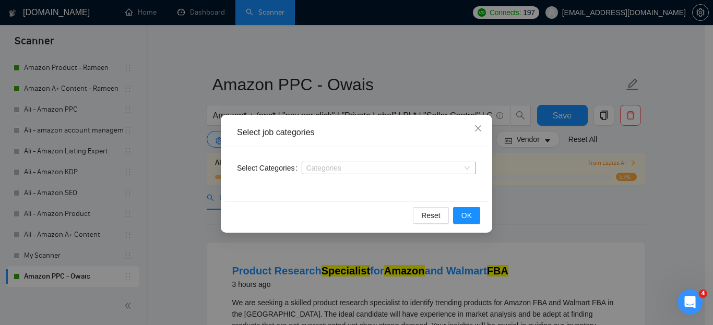
click at [333, 167] on div at bounding box center [383, 168] width 159 height 8
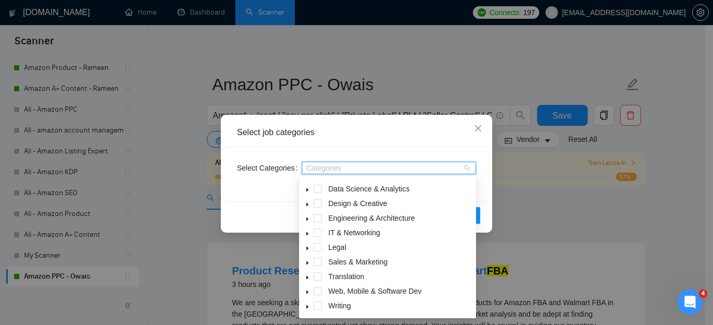
click at [307, 292] on icon "caret-down" at bounding box center [307, 293] width 2 height 4
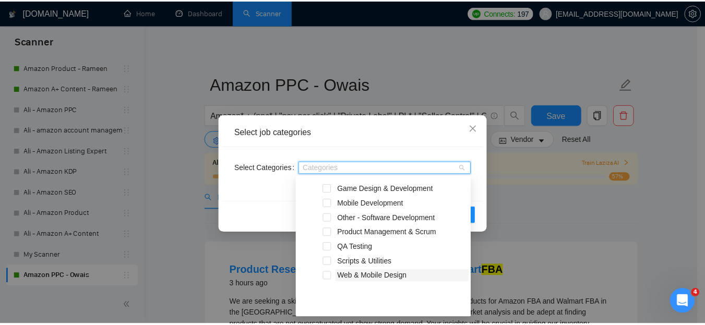
scroll to position [165, 0]
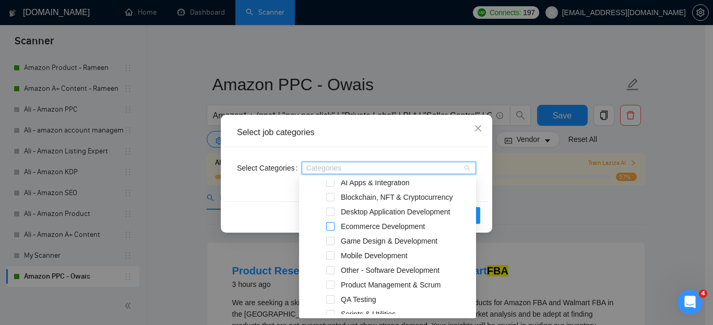
click at [330, 226] on span at bounding box center [330, 226] width 8 height 8
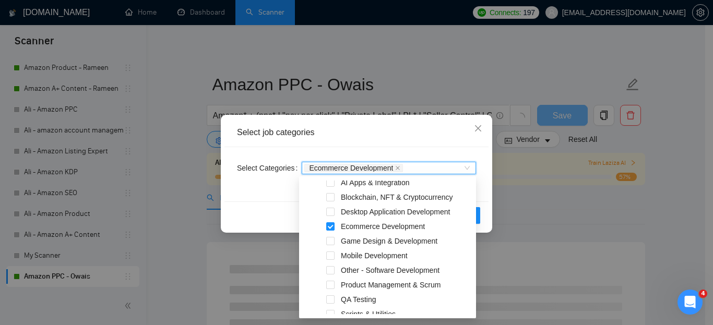
click at [261, 201] on div "Reset OK" at bounding box center [356, 215] width 264 height 28
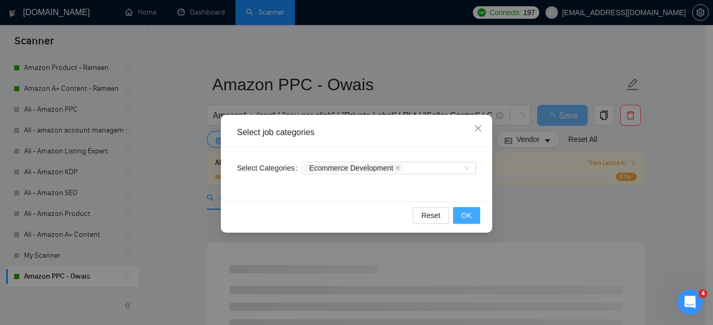
click at [464, 215] on span "OK" at bounding box center [466, 215] width 10 height 11
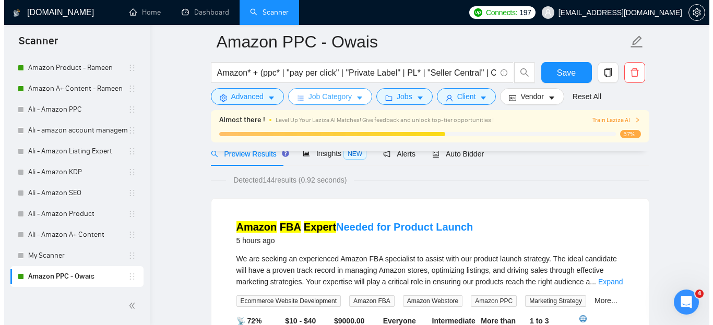
scroll to position [0, 0]
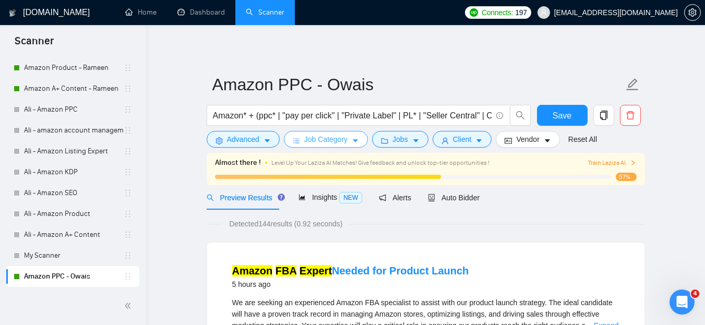
click at [324, 139] on span "Job Category" at bounding box center [325, 139] width 43 height 11
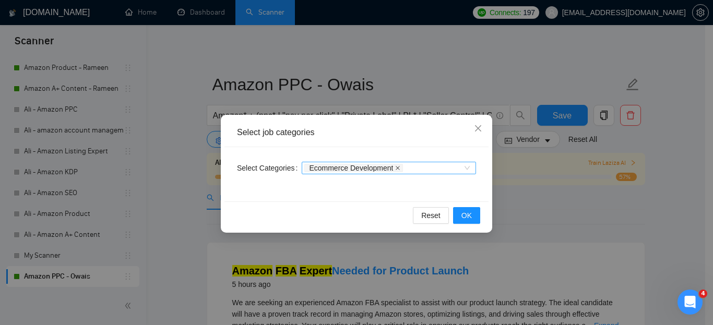
click at [396, 166] on icon "close" at bounding box center [398, 168] width 4 height 4
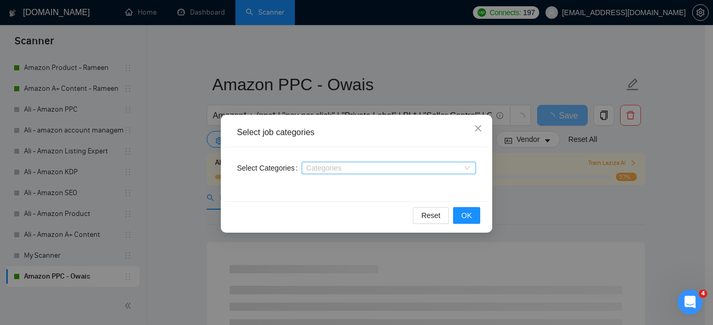
click at [419, 167] on div at bounding box center [383, 168] width 159 height 8
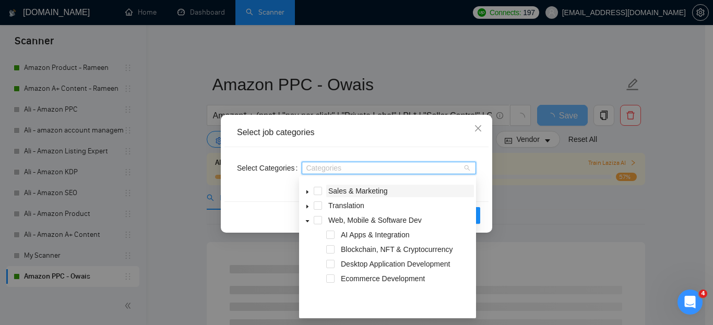
scroll to position [61, 0]
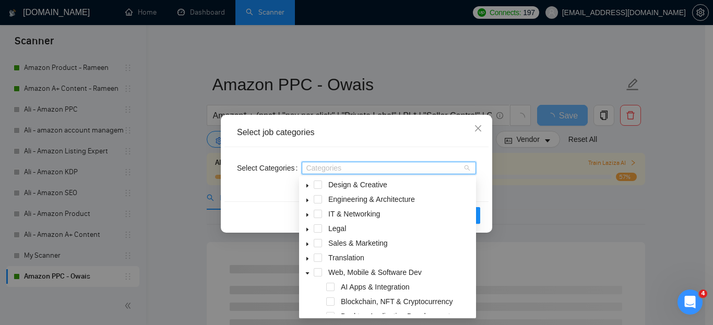
click at [307, 273] on icon "caret-down" at bounding box center [308, 273] width 4 height 2
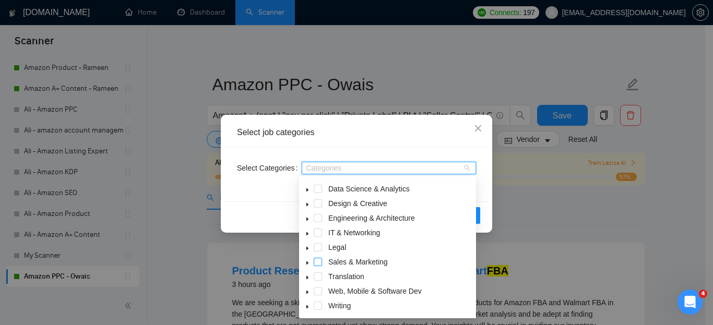
click at [315, 261] on span at bounding box center [318, 262] width 8 height 8
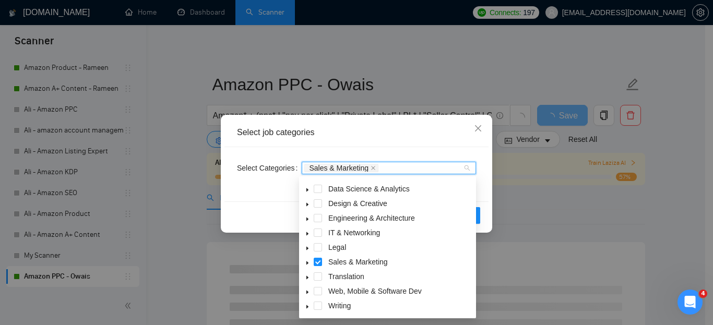
click at [306, 265] on icon "caret-down" at bounding box center [307, 263] width 2 height 4
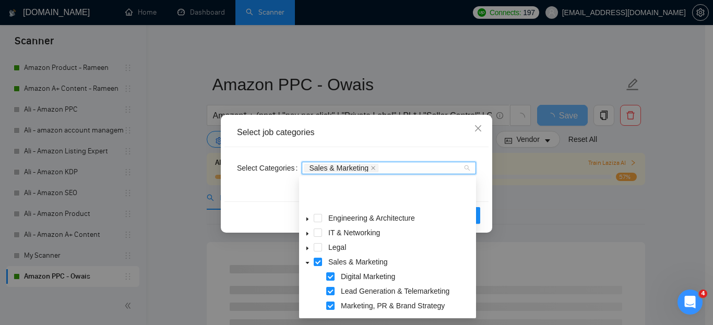
scroll to position [86, 0]
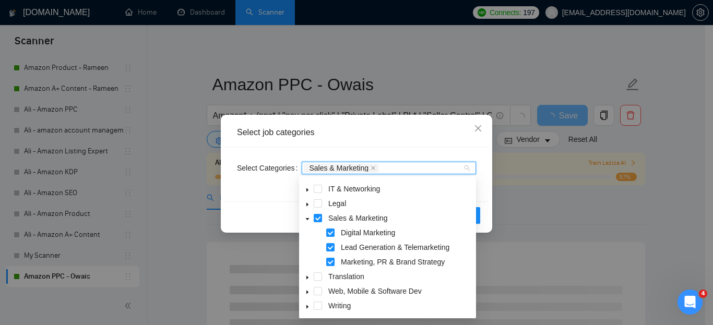
click at [307, 217] on icon "caret-down" at bounding box center [307, 219] width 5 height 5
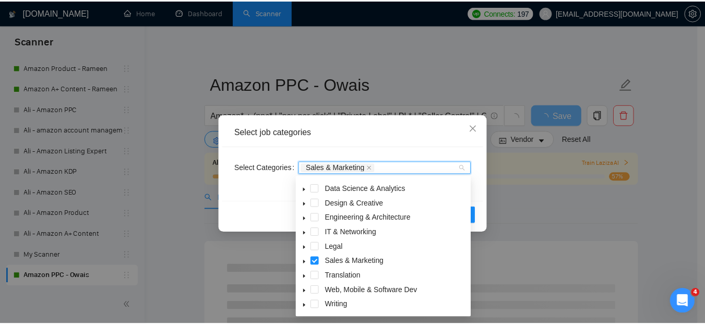
scroll to position [42, 0]
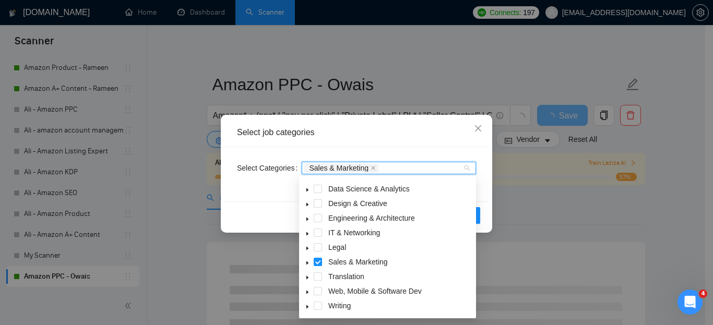
click at [266, 194] on div "Select Categories Sales & Marketing" at bounding box center [356, 174] width 264 height 54
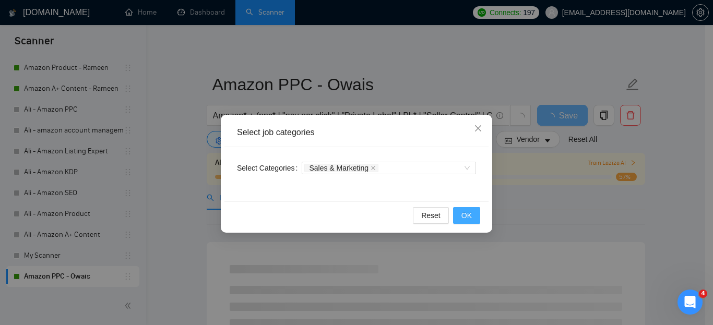
click at [465, 211] on span "OK" at bounding box center [466, 215] width 10 height 11
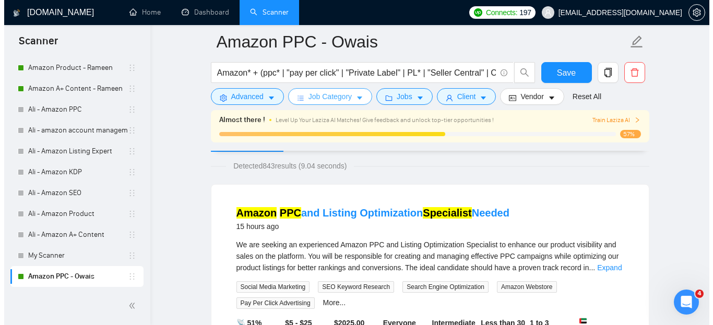
scroll to position [0, 0]
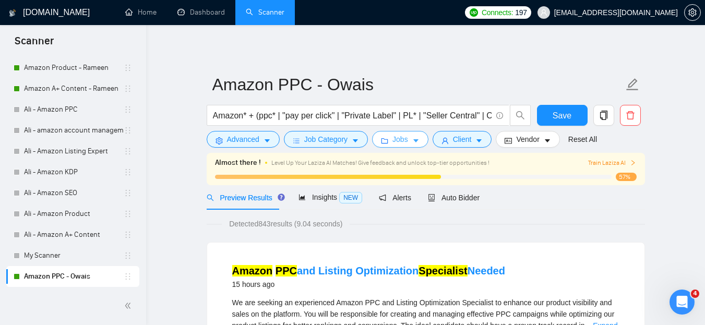
click at [396, 139] on span "Jobs" at bounding box center [400, 139] width 16 height 11
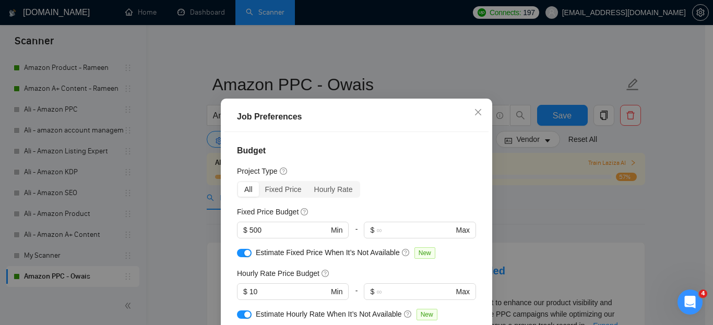
scroll to position [52, 0]
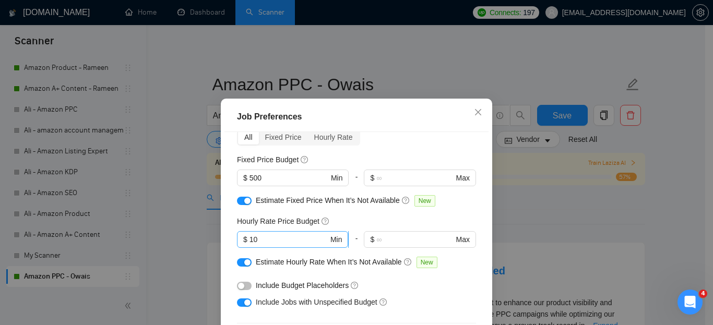
click at [259, 237] on input "10" at bounding box center [288, 239] width 79 height 11
click at [405, 217] on div "Hourly Rate Price Budget" at bounding box center [356, 220] width 239 height 11
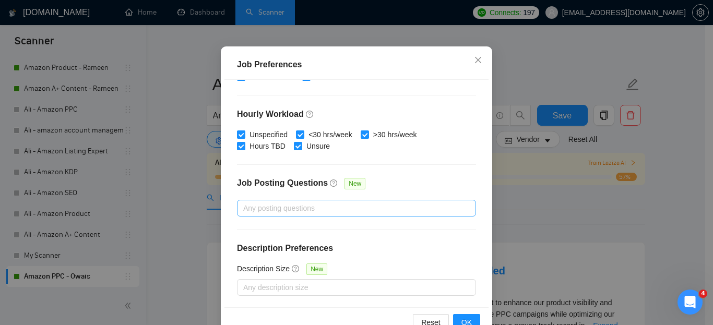
click at [402, 210] on div at bounding box center [350, 208] width 223 height 13
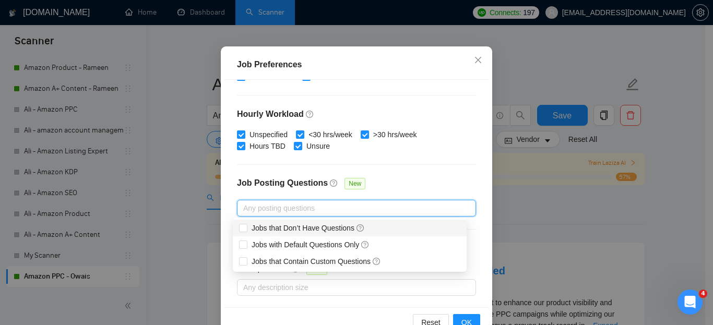
click at [420, 186] on div "Job Posting Questions New" at bounding box center [356, 188] width 239 height 22
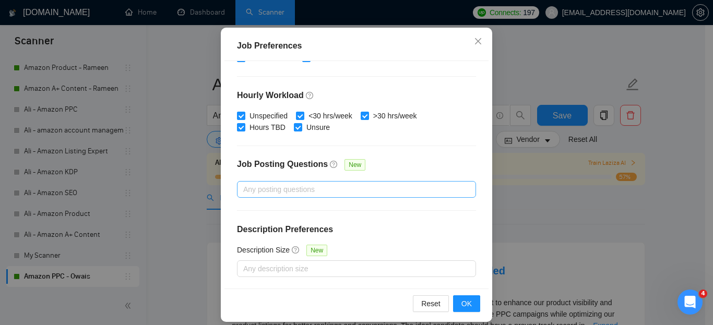
scroll to position [80, 0]
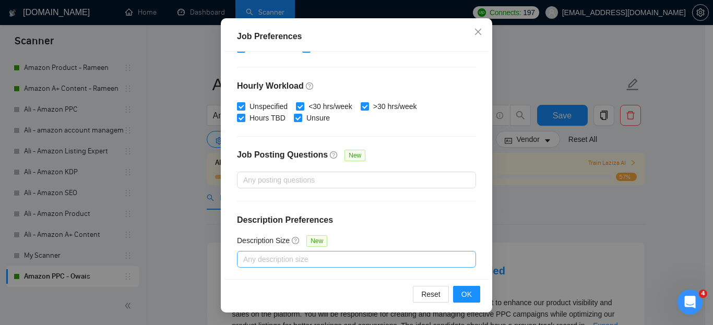
click at [295, 255] on div at bounding box center [350, 259] width 223 height 13
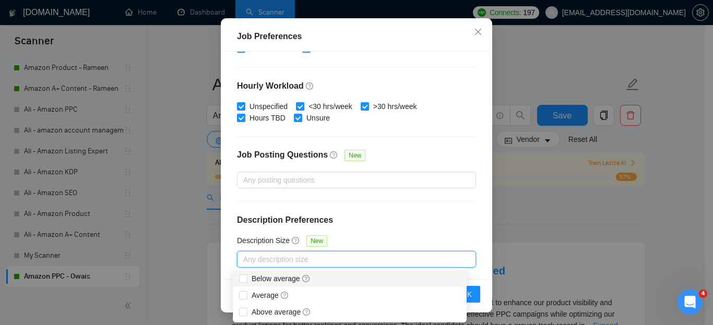
click at [423, 221] on h4 "Description Preferences" at bounding box center [356, 220] width 239 height 13
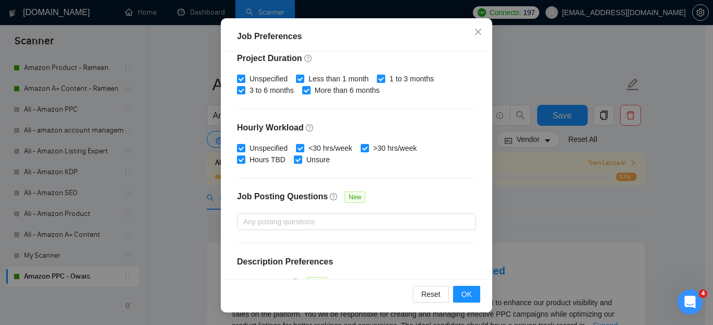
scroll to position [361, 0]
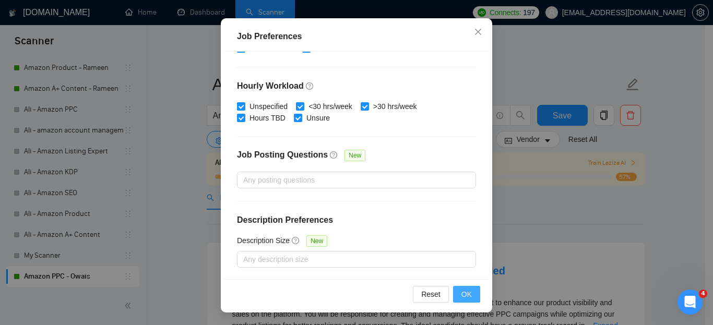
click at [463, 290] on span "OK" at bounding box center [466, 294] width 10 height 11
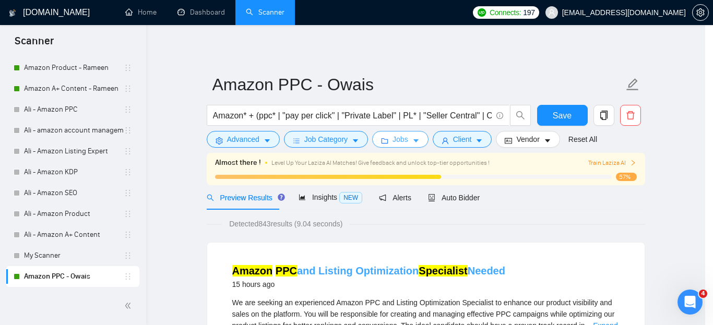
scroll to position [0, 0]
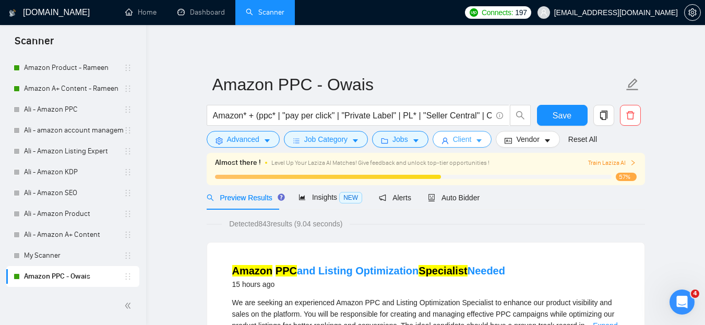
click at [470, 139] on button "Client" at bounding box center [462, 139] width 59 height 17
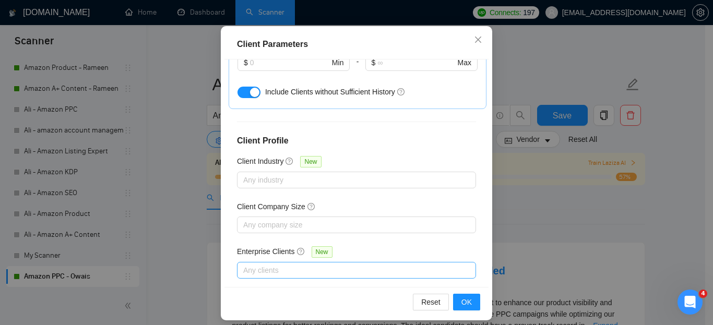
scroll to position [80, 0]
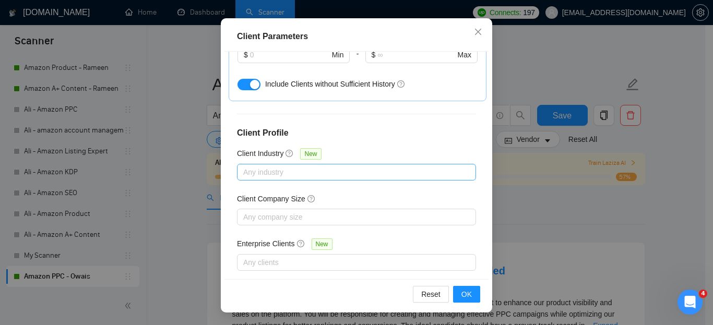
click at [301, 166] on div at bounding box center [350, 172] width 223 height 13
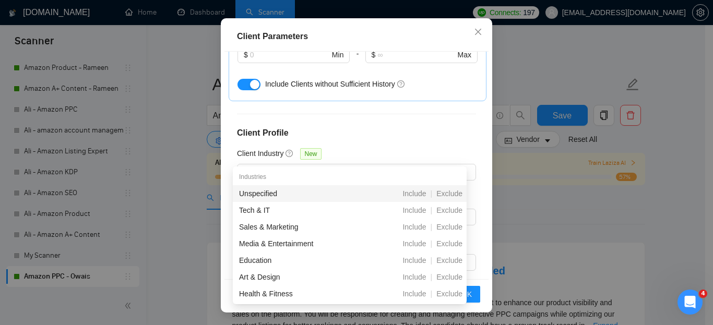
click at [352, 131] on div "Client Location Include Client Countries Select Exclude Client Countries [GEOGR…" at bounding box center [356, 165] width 264 height 227
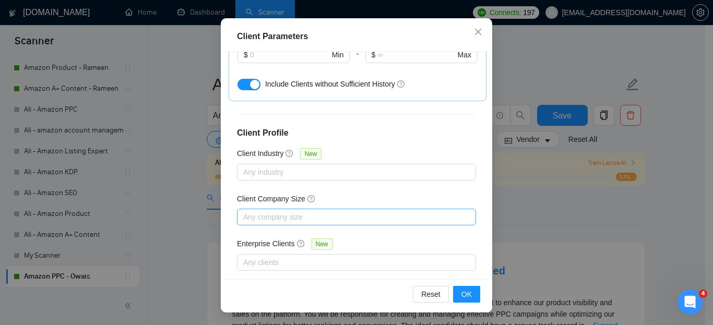
click at [276, 211] on div at bounding box center [350, 217] width 223 height 13
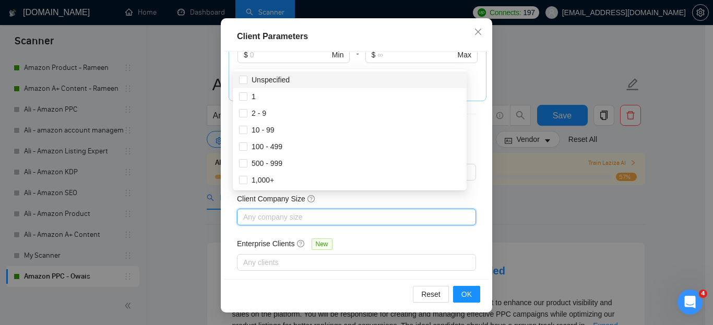
click at [276, 211] on div at bounding box center [350, 217] width 223 height 13
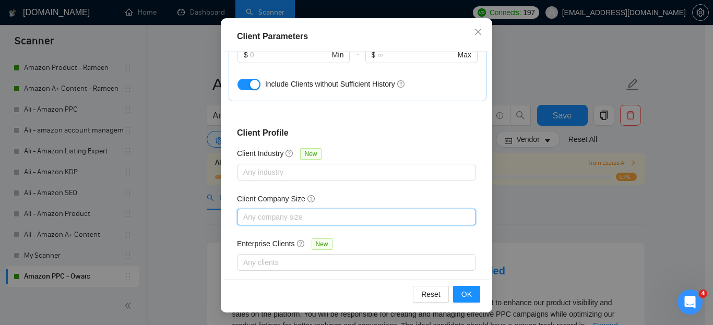
click at [270, 211] on div at bounding box center [350, 217] width 223 height 13
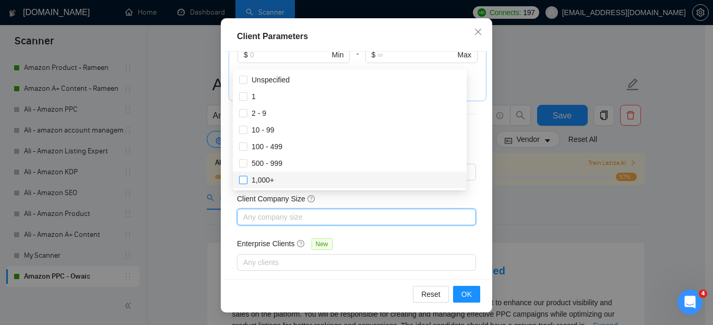
click at [261, 177] on span "1,000+" at bounding box center [262, 180] width 22 height 8
click at [246, 177] on input "1,000+" at bounding box center [242, 179] width 7 height 7
checkbox input "true"
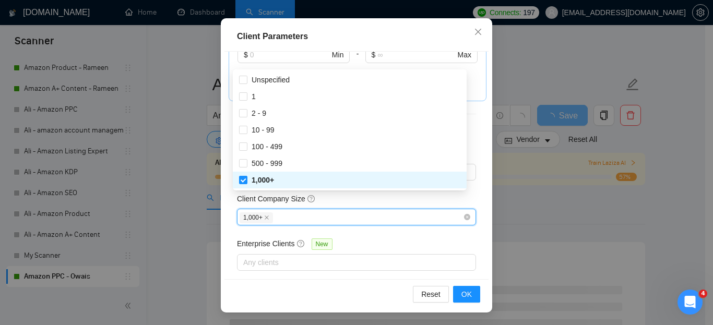
click at [374, 220] on div "Client Location Include Client Countries Select Exclude Client Countries [GEOGR…" at bounding box center [356, 165] width 264 height 227
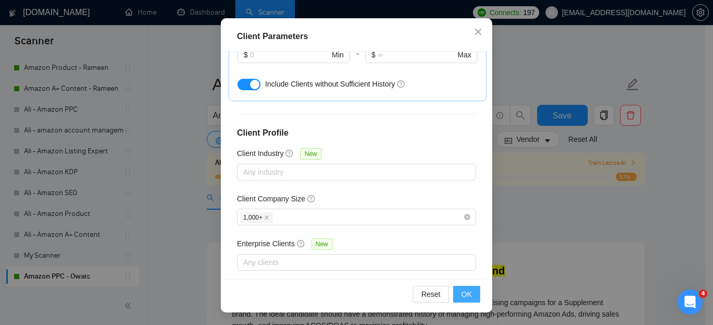
click at [468, 294] on button "OK" at bounding box center [466, 294] width 27 height 17
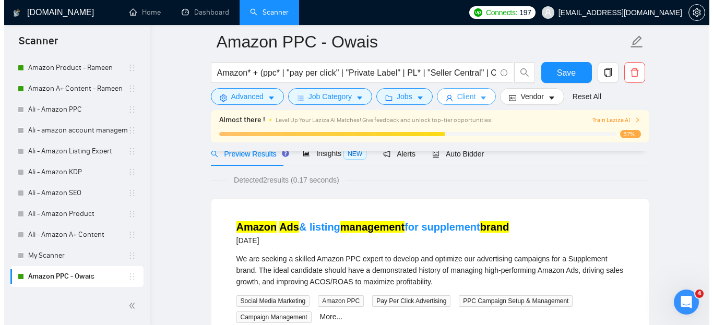
scroll to position [0, 0]
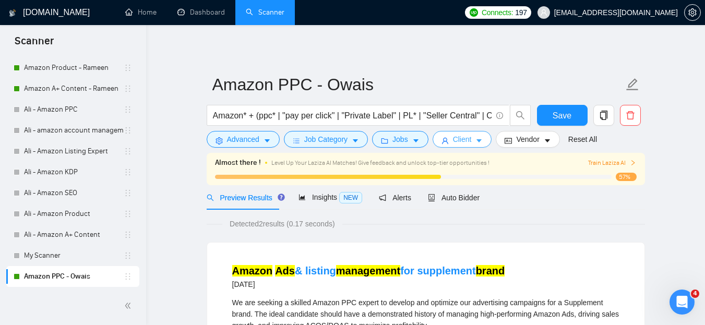
click at [465, 140] on span "Client" at bounding box center [462, 139] width 19 height 11
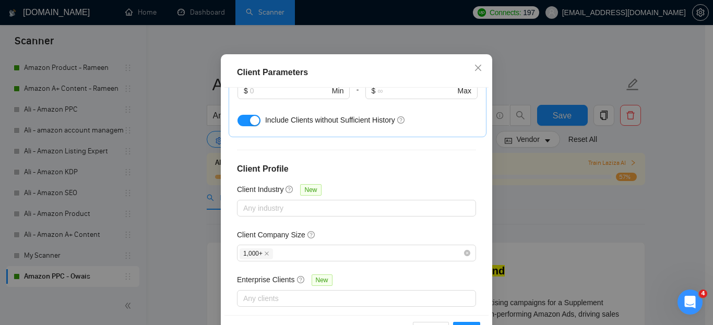
scroll to position [80, 0]
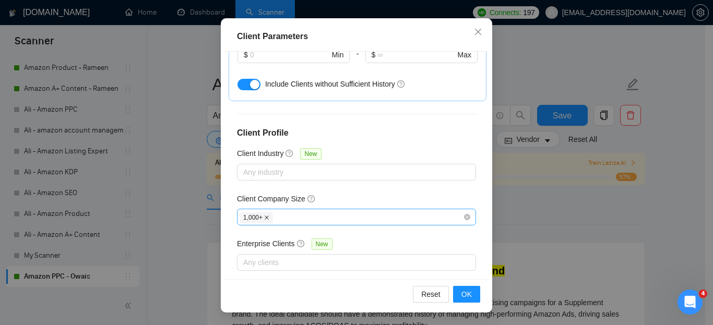
click at [264, 215] on icon "close" at bounding box center [266, 217] width 5 height 5
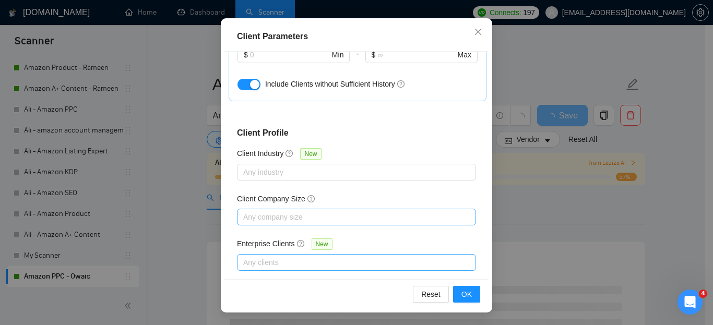
click at [292, 256] on div at bounding box center [350, 262] width 223 height 13
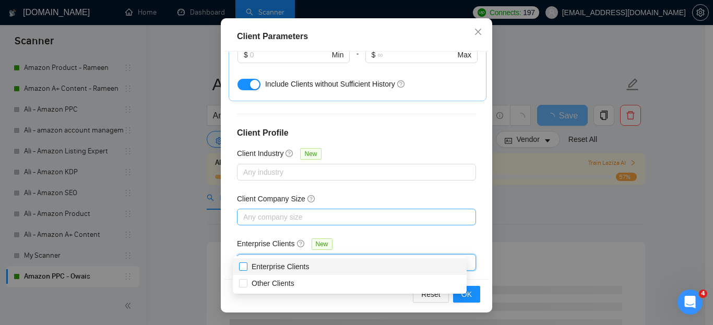
click at [244, 265] on input "Enterprise Clients" at bounding box center [242, 265] width 7 height 7
checkbox input "true"
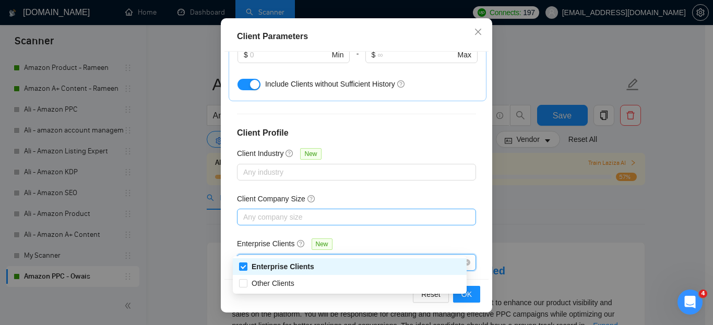
click at [434, 220] on div "Client Location Include Client Countries Select Exclude Client Countries [GEOGR…" at bounding box center [356, 165] width 264 height 227
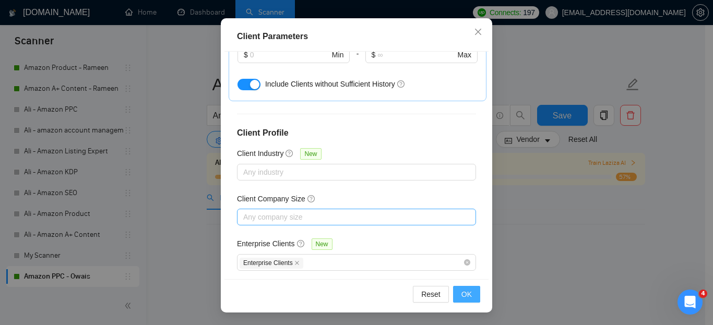
click at [464, 291] on span "OK" at bounding box center [466, 294] width 10 height 11
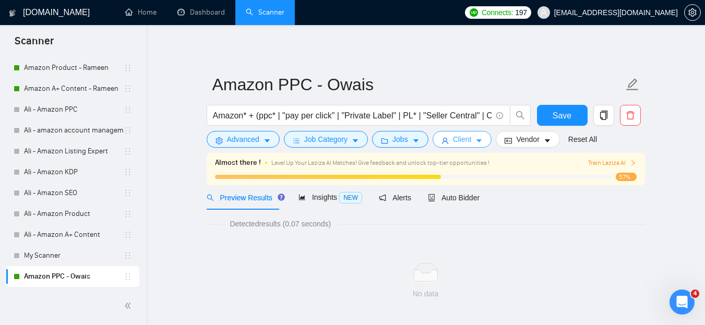
click at [468, 143] on span "Client" at bounding box center [462, 139] width 19 height 11
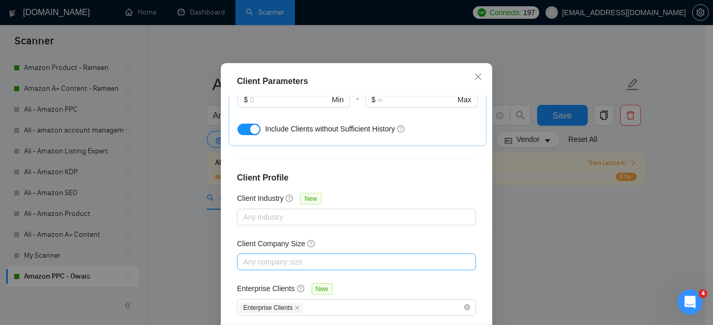
scroll to position [80, 0]
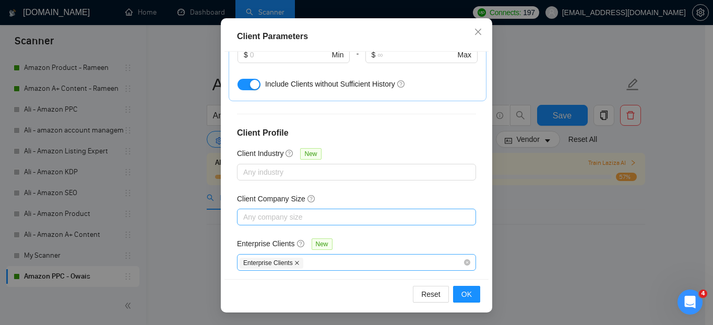
click at [294, 260] on icon "close" at bounding box center [296, 262] width 5 height 5
click at [291, 256] on div at bounding box center [350, 262] width 223 height 13
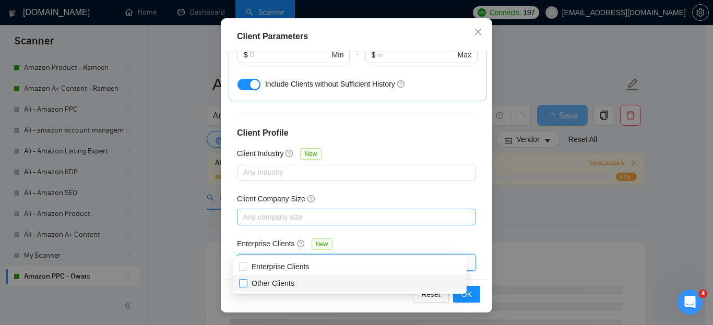
click at [283, 282] on span "Other Clients" at bounding box center [272, 283] width 43 height 8
click at [246, 282] on input "Other Clients" at bounding box center [242, 282] width 7 height 7
checkbox input "true"
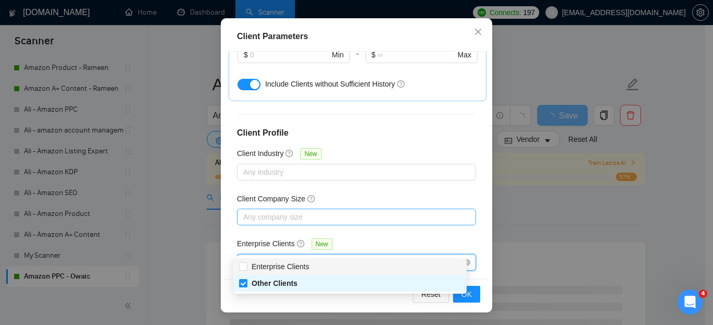
click at [441, 211] on div at bounding box center [350, 217] width 223 height 13
checkbox input "false"
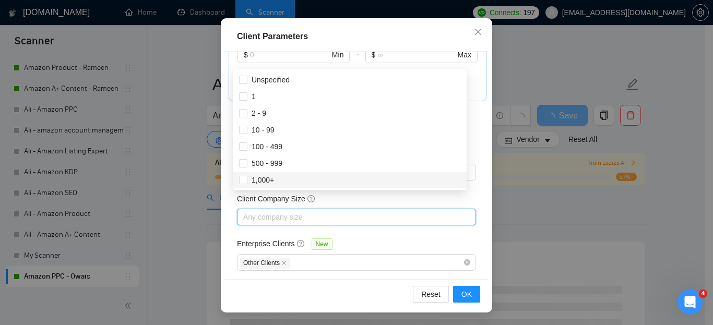
click at [444, 238] on div "Enterprise Clients New" at bounding box center [356, 246] width 239 height 16
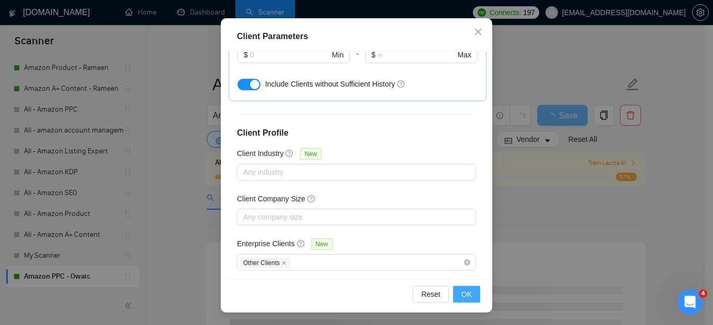
click at [465, 291] on span "OK" at bounding box center [466, 294] width 10 height 11
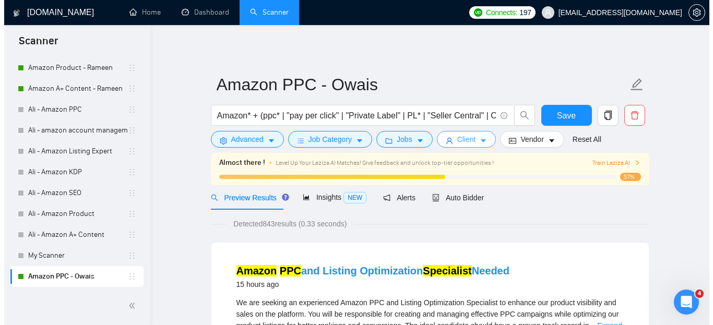
scroll to position [0, 0]
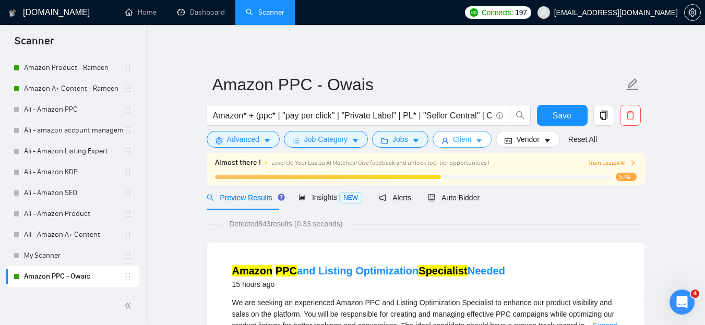
click at [470, 138] on button "Client" at bounding box center [462, 139] width 59 height 17
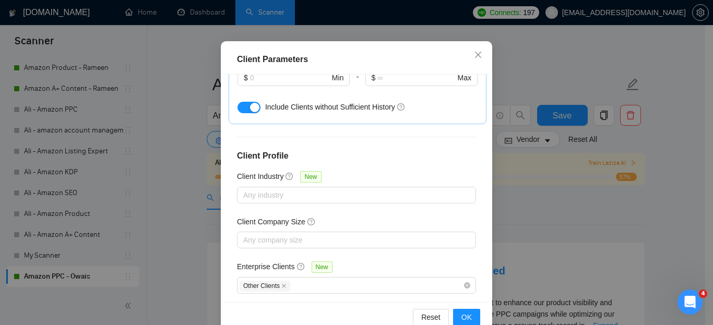
scroll to position [80, 0]
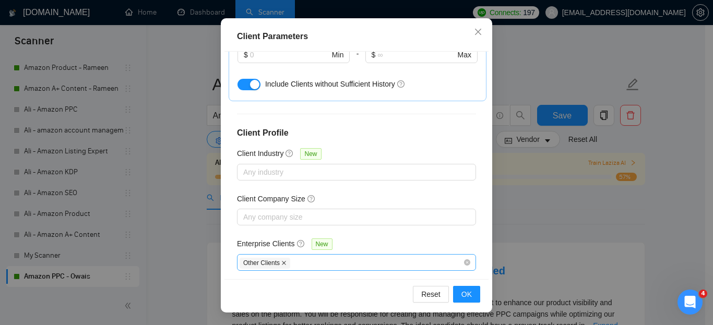
click at [281, 260] on icon "close" at bounding box center [283, 262] width 5 height 5
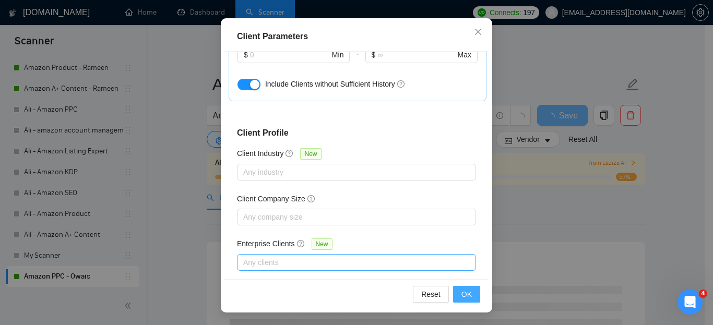
click at [461, 292] on span "OK" at bounding box center [466, 294] width 10 height 11
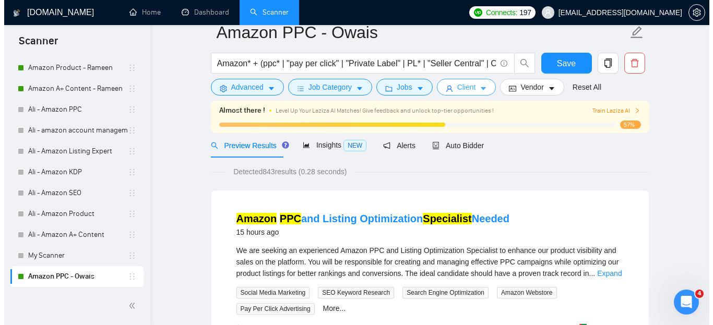
scroll to position [0, 0]
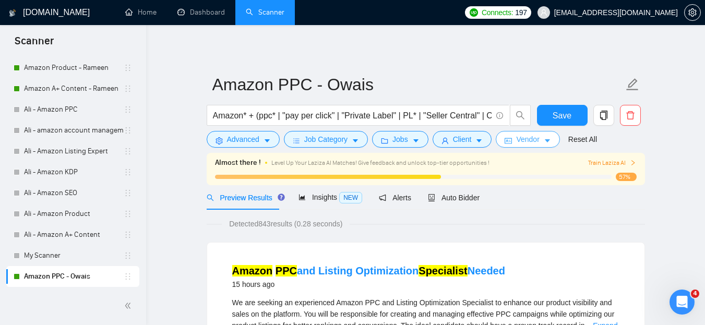
click at [525, 137] on span "Vendor" at bounding box center [527, 139] width 23 height 11
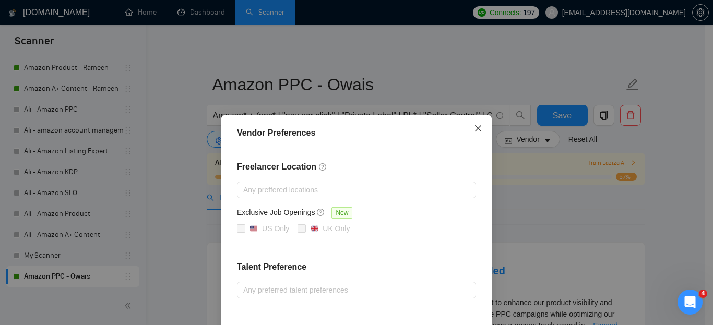
click at [476, 129] on icon "close" at bounding box center [478, 128] width 8 height 8
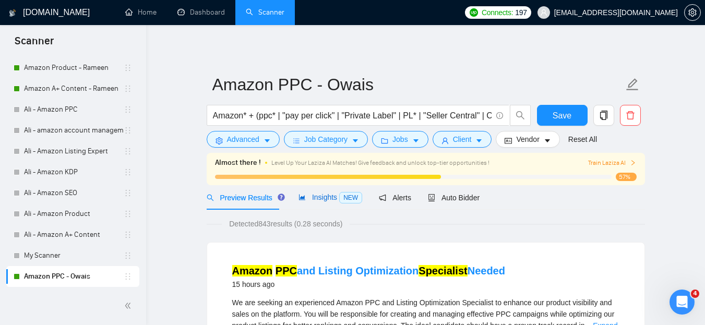
click at [319, 196] on span "Insights NEW" at bounding box center [330, 197] width 64 height 8
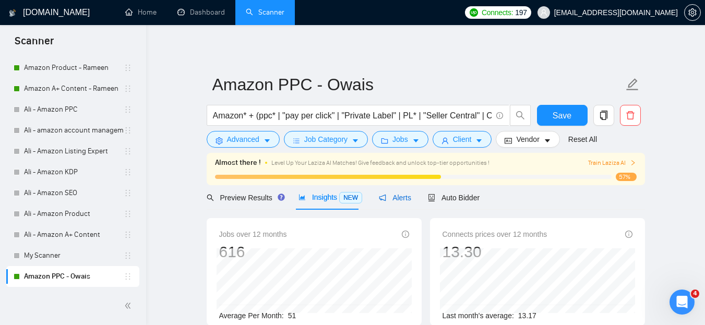
click at [389, 194] on span "Alerts" at bounding box center [395, 198] width 32 height 8
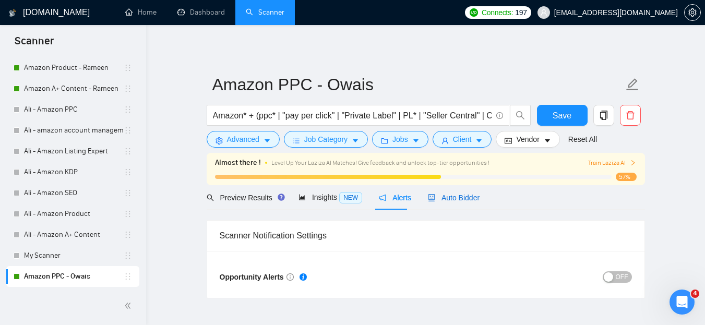
click at [437, 198] on span "Auto Bidder" at bounding box center [454, 198] width 52 height 8
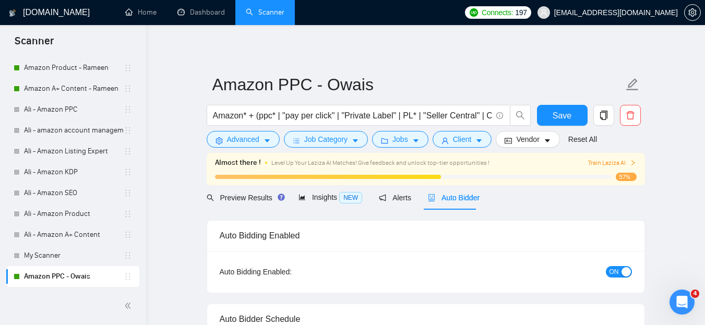
checkbox input "true"
click at [246, 199] on span "Preview Results" at bounding box center [244, 198] width 75 height 8
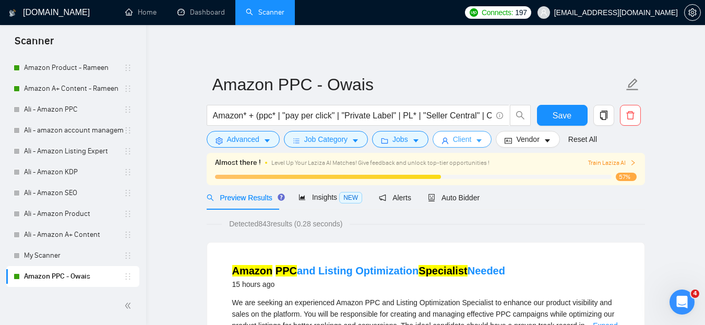
click at [461, 139] on span "Client" at bounding box center [462, 139] width 19 height 11
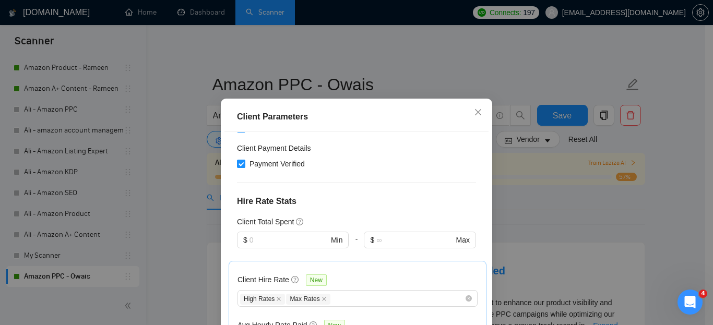
scroll to position [317, 0]
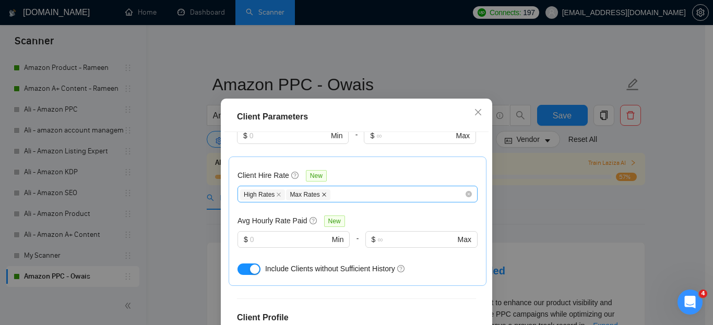
click at [322, 193] on icon "close" at bounding box center [324, 195] width 4 height 4
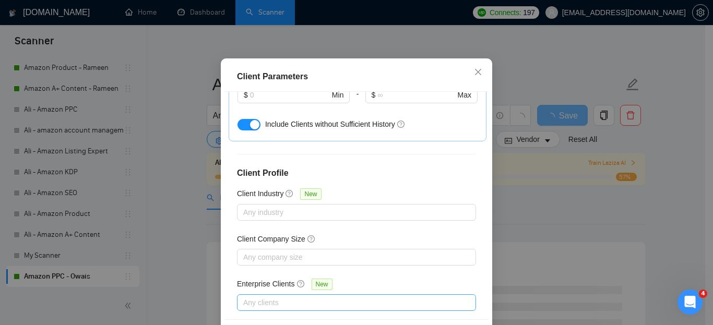
scroll to position [80, 0]
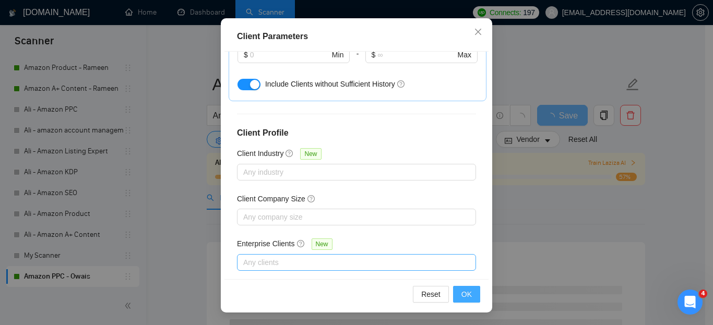
click at [466, 295] on span "OK" at bounding box center [466, 294] width 10 height 11
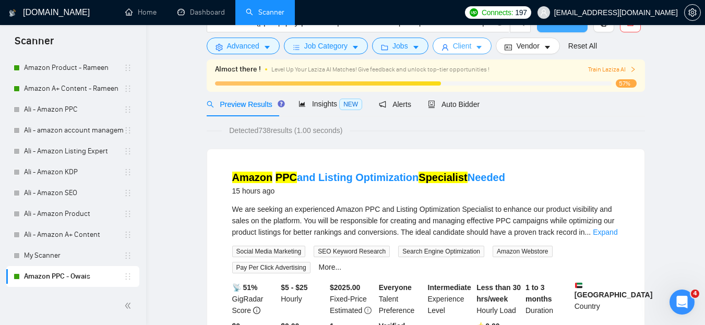
scroll to position [0, 0]
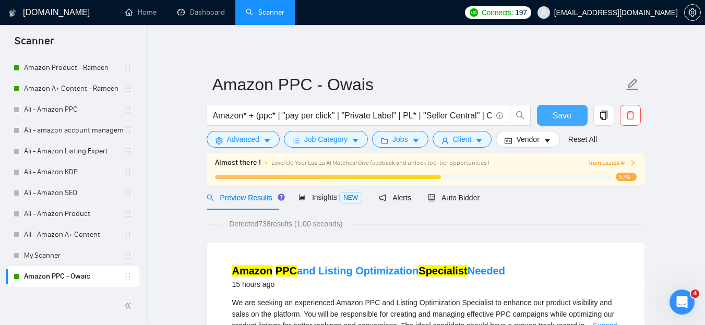
click at [560, 110] on span "Save" at bounding box center [562, 115] width 19 height 13
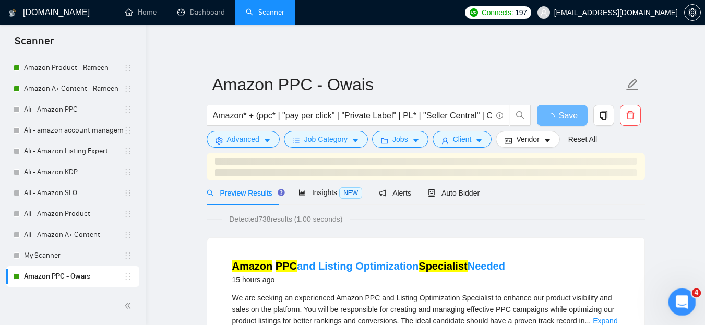
click at [681, 294] on icon "Open Intercom Messenger" at bounding box center [680, 300] width 17 height 17
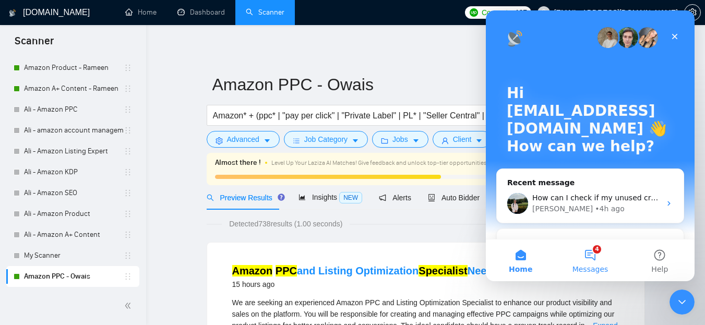
click at [591, 258] on button "4 Messages" at bounding box center [589, 260] width 69 height 42
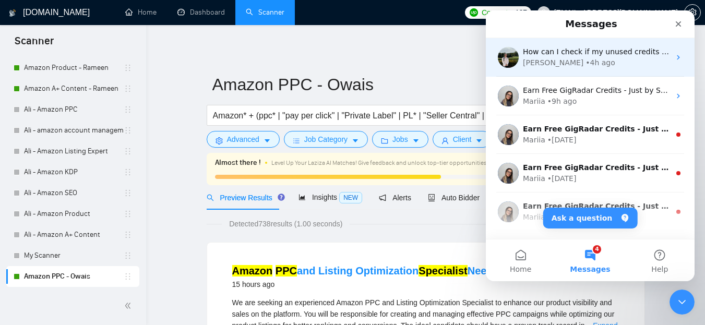
click at [590, 62] on div "[PERSON_NAME] • 4h ago" at bounding box center [596, 62] width 147 height 11
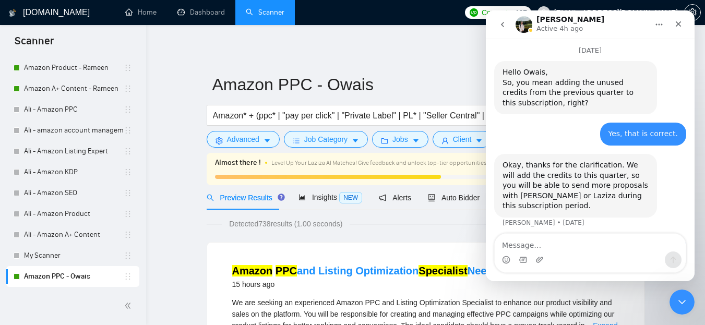
scroll to position [2727, 0]
click at [505, 26] on icon "go back" at bounding box center [502, 24] width 8 height 8
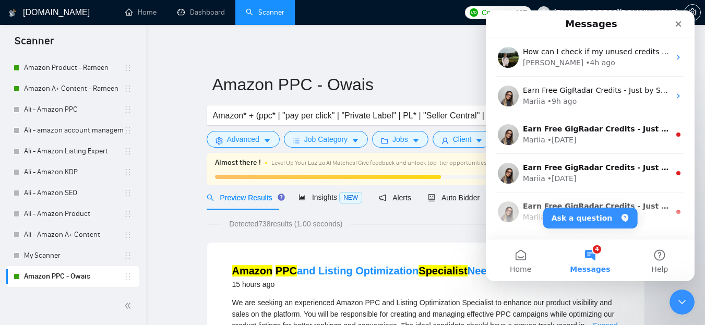
scroll to position [0, 0]
click at [678, 28] on icon "Close" at bounding box center [678, 24] width 8 height 8
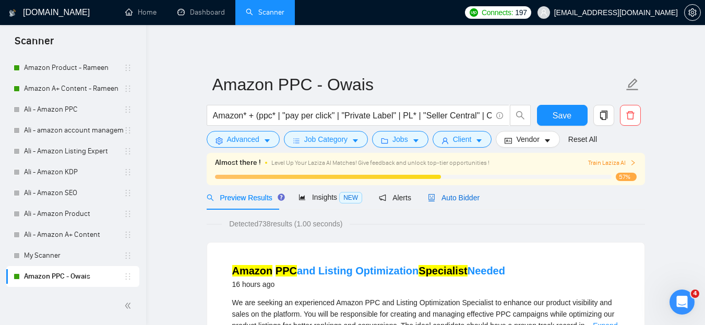
drag, startPoint x: 457, startPoint y: 193, endPoint x: 593, endPoint y: 185, distance: 136.9
click at [457, 194] on span "Auto Bidder" at bounding box center [454, 198] width 52 height 8
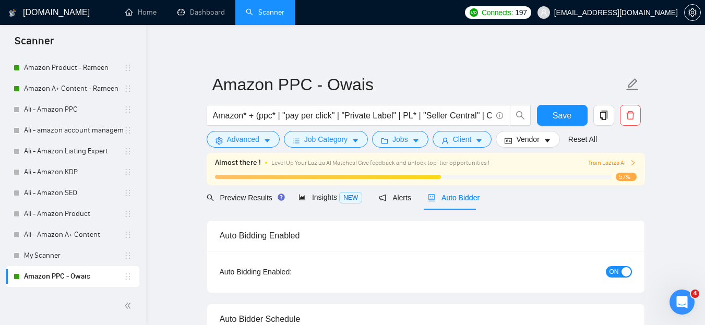
checkbox input "true"
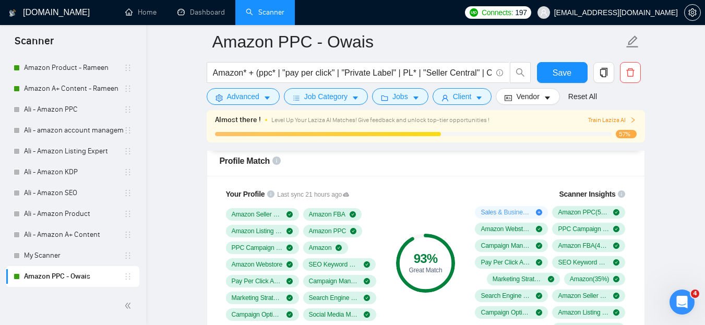
scroll to position [835, 0]
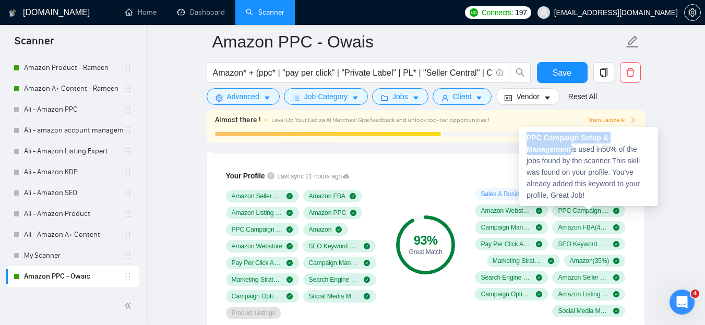
drag, startPoint x: 528, startPoint y: 138, endPoint x: 571, endPoint y: 150, distance: 45.6
click at [571, 150] on strong "PPC Campaign Setup & Management" at bounding box center [567, 144] width 82 height 20
copy strong "PPC Campaign Setup & Management"
